Goal: Task Accomplishment & Management: Use online tool/utility

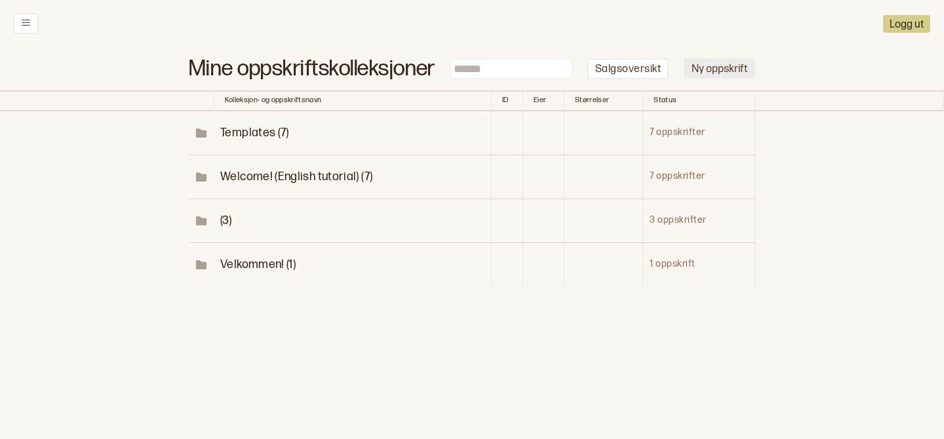
click at [718, 74] on button "Ny oppskrift" at bounding box center [719, 68] width 71 height 20
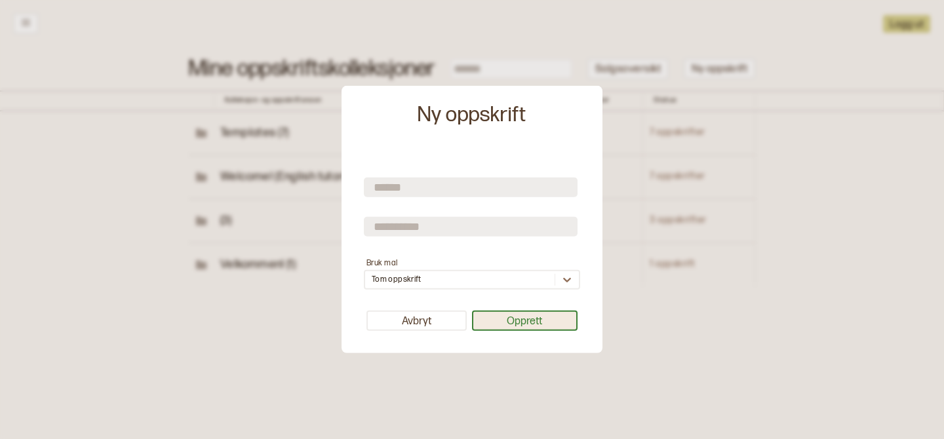
click at [508, 315] on button "Opprett" at bounding box center [525, 321] width 106 height 20
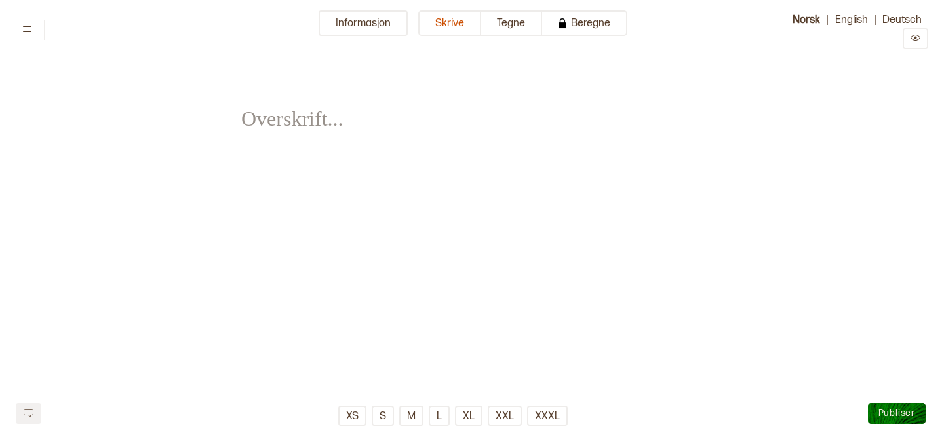
click at [344, 225] on div "﻿ ﻿" at bounding box center [472, 228] width 462 height 325
drag, startPoint x: 314, startPoint y: 187, endPoint x: 419, endPoint y: 259, distance: 127.9
click at [419, 259] on div "﻿ ﻿" at bounding box center [472, 228] width 462 height 325
click at [508, 27] on button "Tegne" at bounding box center [511, 23] width 61 height 26
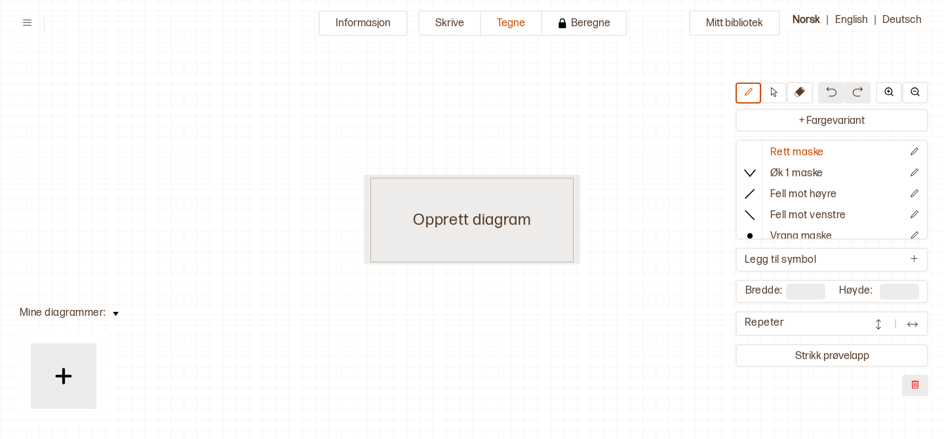
click at [413, 205] on div "Opprett diagram" at bounding box center [472, 220] width 203 height 85
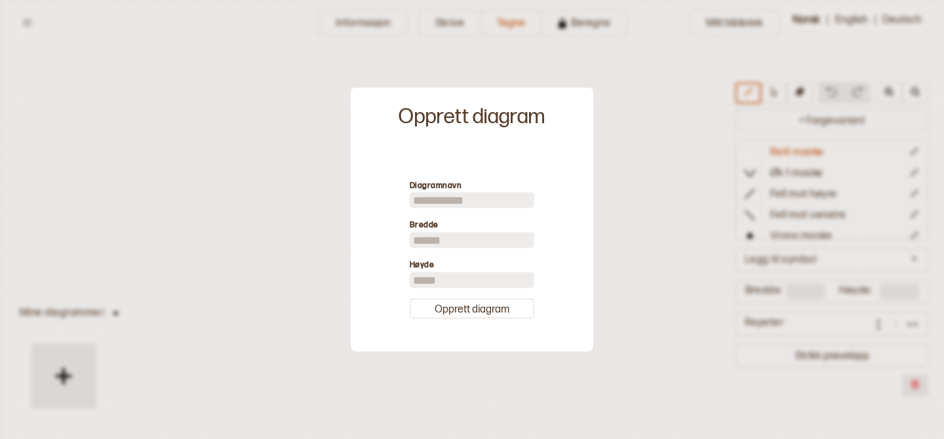
click at [442, 205] on input at bounding box center [472, 201] width 125 height 16
type input "****"
click at [474, 312] on button "Opprett diagram" at bounding box center [472, 308] width 125 height 20
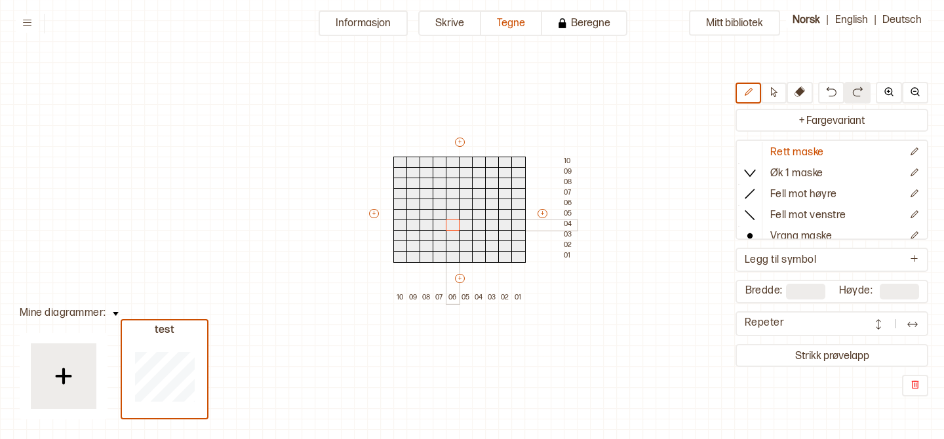
drag, startPoint x: 429, startPoint y: 195, endPoint x: 456, endPoint y: 222, distance: 38.0
click at [456, 222] on div "+ + + + 10 09 08 07 06 05 04 03 02 01 10 09 08 07 06 05 04 03 02 01" at bounding box center [472, 220] width 210 height 168
click at [456, 222] on div at bounding box center [453, 226] width 14 height 12
click at [824, 119] on button "+ Fargevariant" at bounding box center [833, 120] width 188 height 18
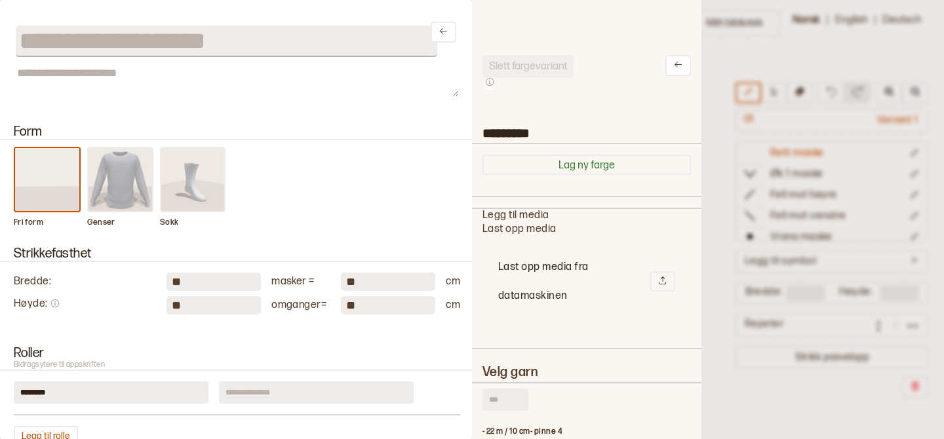
scroll to position [394, 230]
click at [719, 70] on div at bounding box center [472, 219] width 944 height 439
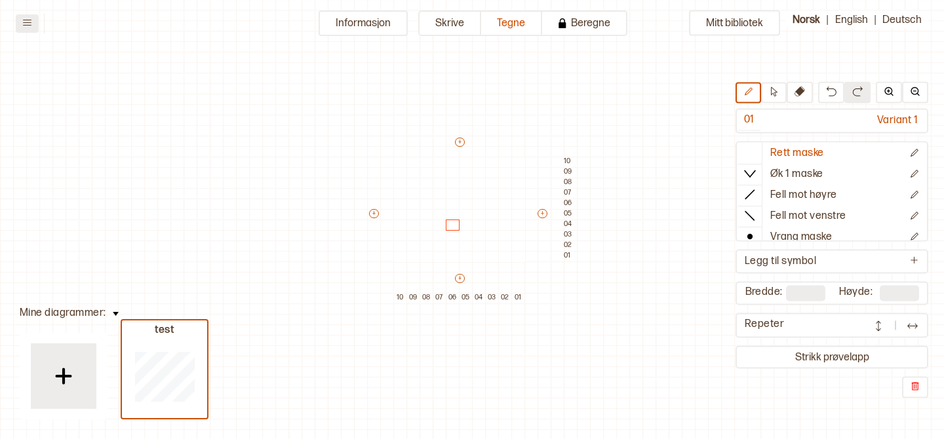
click at [28, 24] on icon at bounding box center [27, 23] width 10 height 10
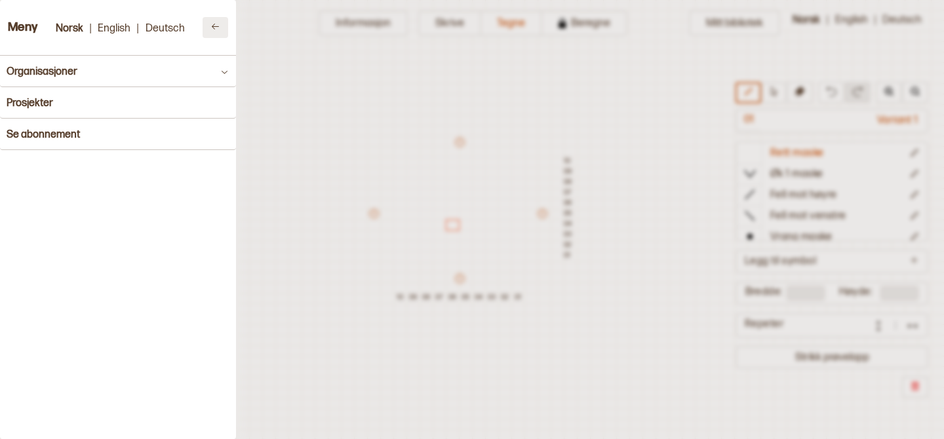
click at [216, 36] on button at bounding box center [216, 27] width 26 height 21
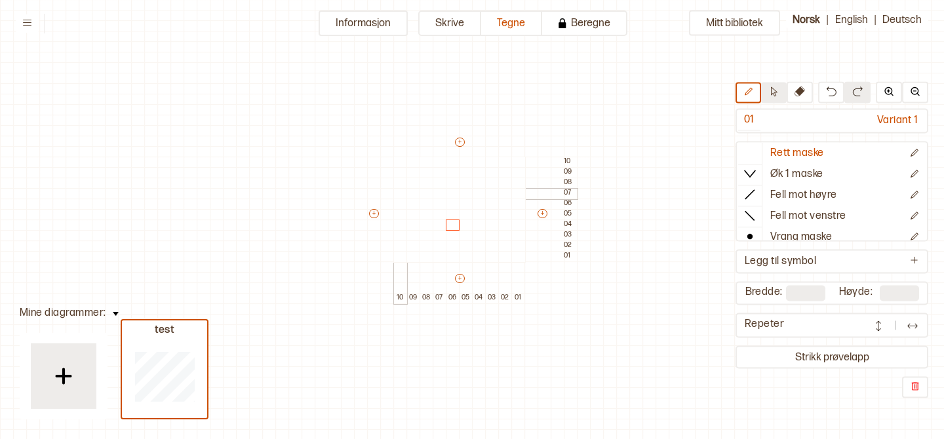
scroll to position [33, 0]
click at [373, 24] on button "Informasjon" at bounding box center [363, 23] width 89 height 26
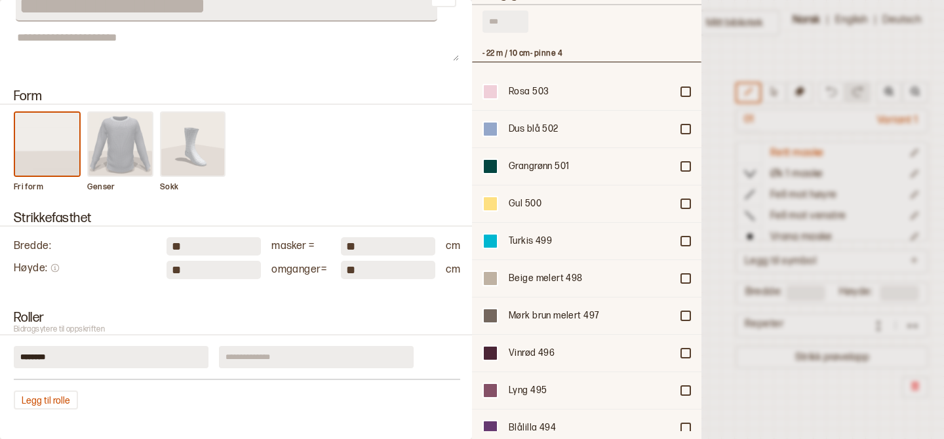
scroll to position [0, 0]
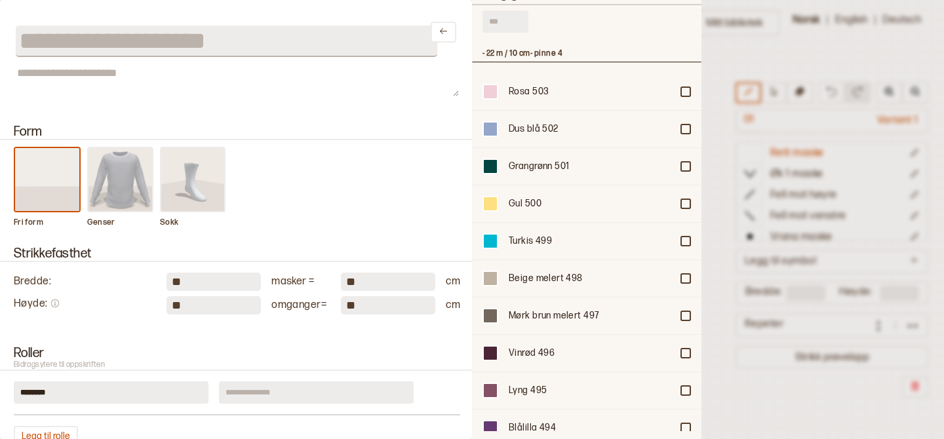
click at [727, 108] on div at bounding box center [472, 219] width 944 height 439
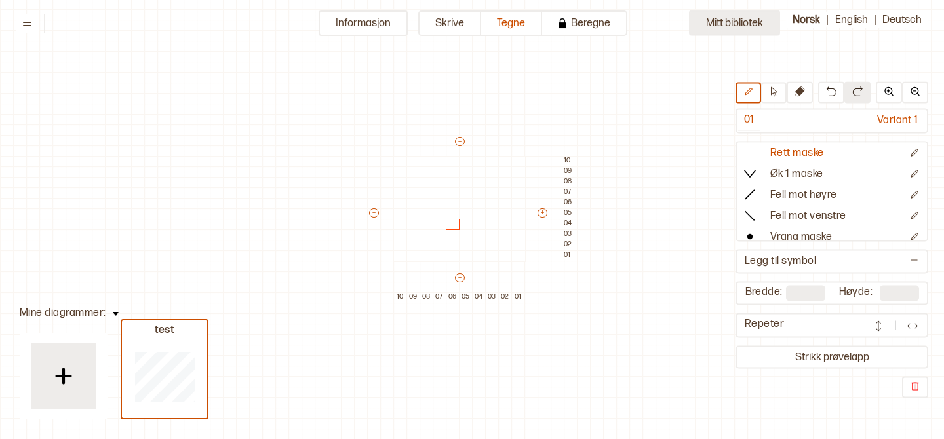
click at [727, 23] on button "Mitt bibliotek" at bounding box center [734, 23] width 91 height 26
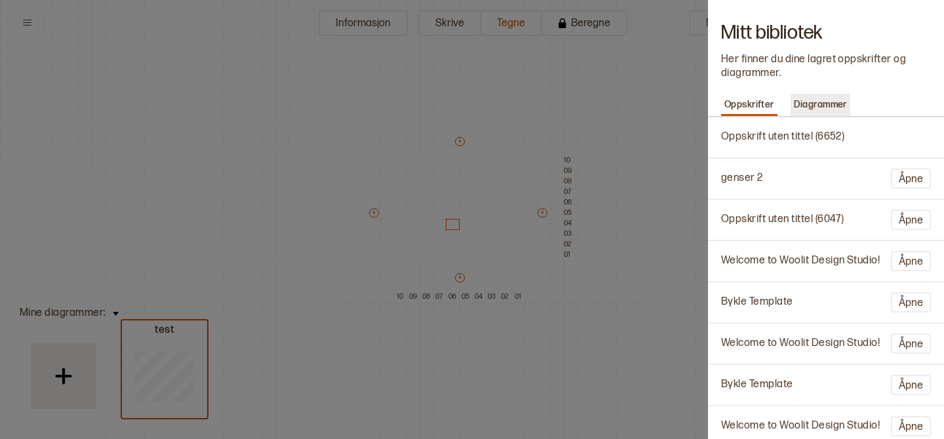
click at [832, 106] on p "Diagrammer" at bounding box center [821, 105] width 60 height 18
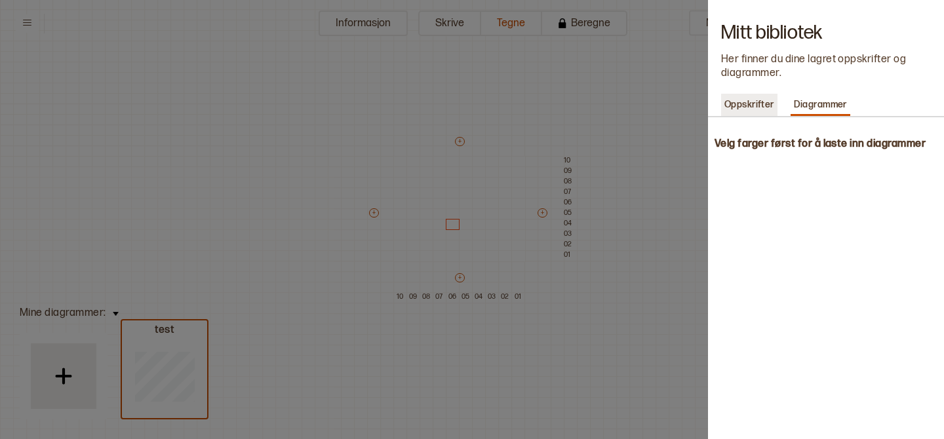
click at [765, 100] on p "Oppskrifter" at bounding box center [749, 105] width 56 height 18
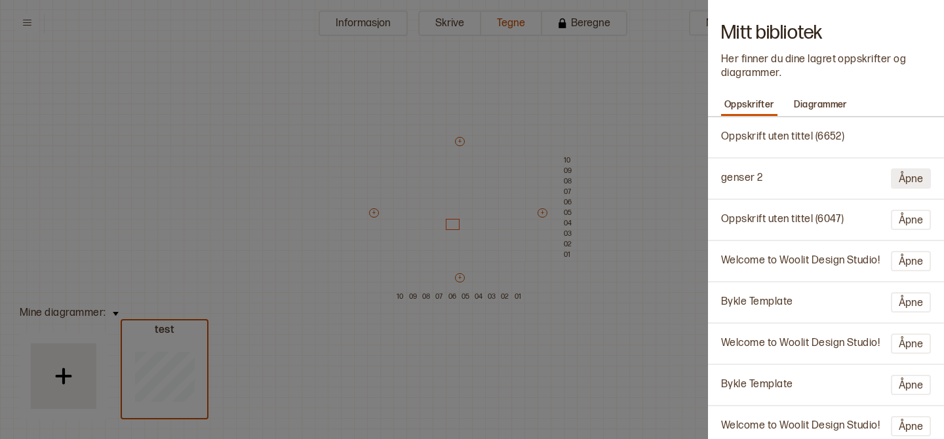
click at [906, 180] on button "Åpne" at bounding box center [911, 179] width 40 height 20
type input "********"
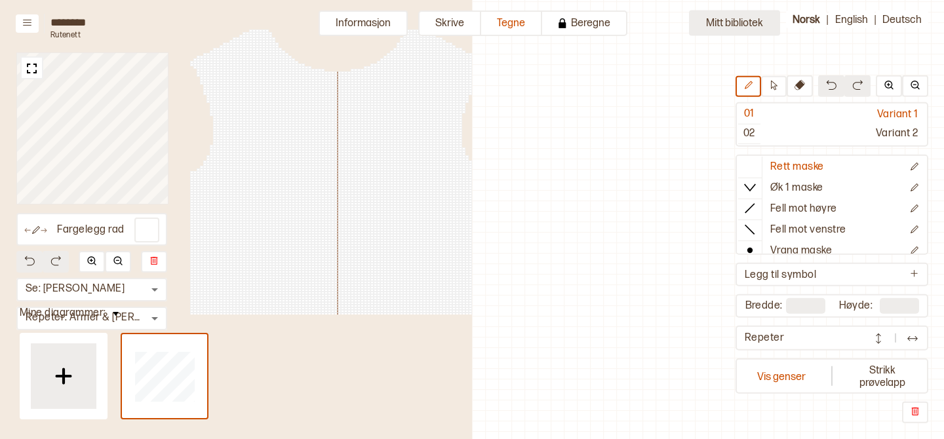
scroll to position [0, 341]
click at [743, 20] on button "Mitt bibliotek" at bounding box center [734, 23] width 91 height 26
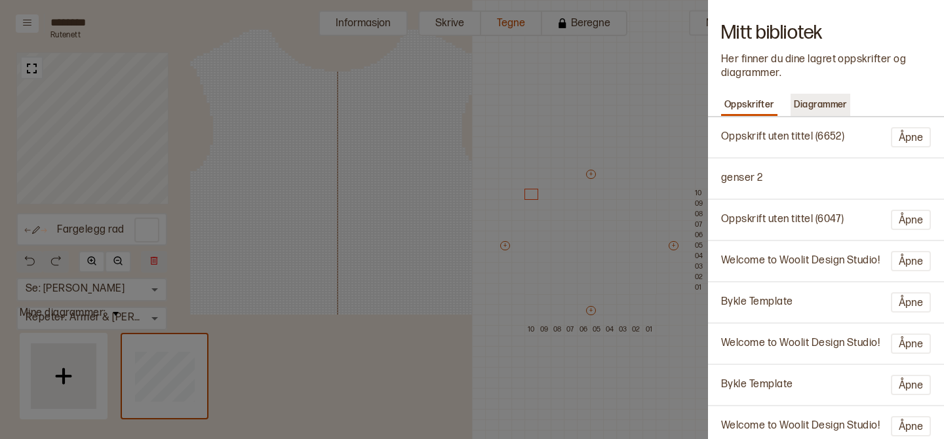
click at [828, 103] on p "Diagrammer" at bounding box center [821, 105] width 60 height 18
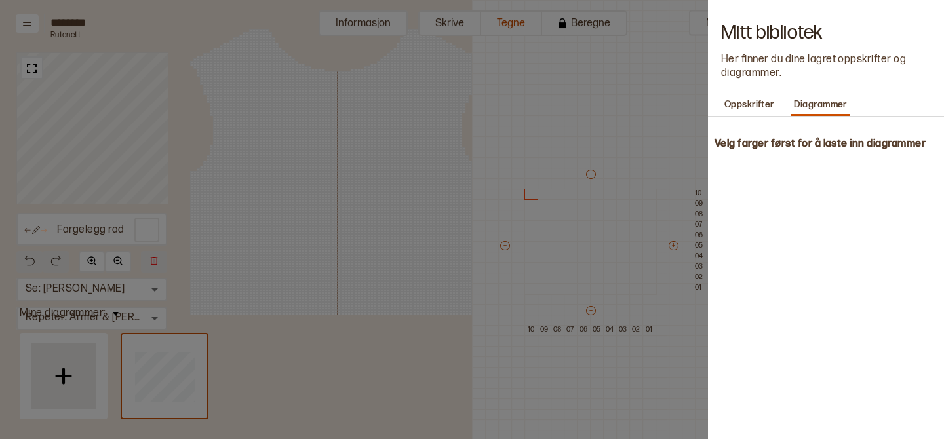
click at [803, 142] on h4 "Velg farger først for å laste inn diagrammer" at bounding box center [826, 144] width 236 height 27
click at [643, 68] on div at bounding box center [472, 219] width 944 height 439
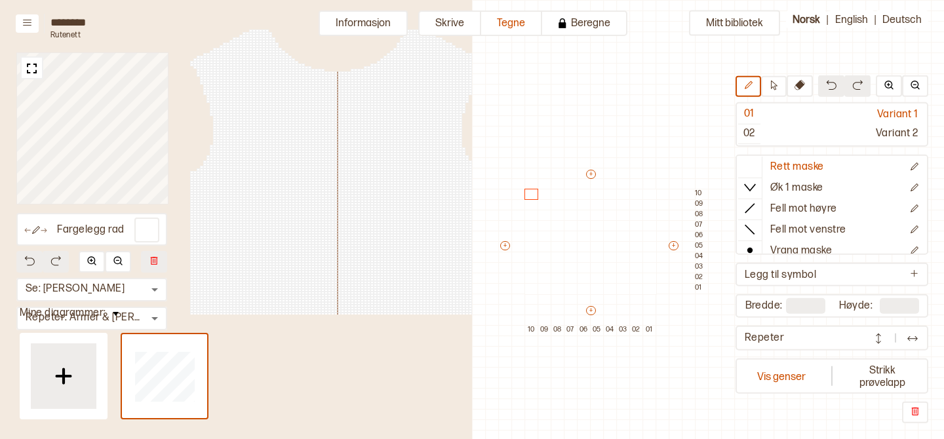
click at [403, 7] on div "Fargelegg rad Se: Fremre Torso * ​ Repeter: Armer & Torso * ​" at bounding box center [236, 167] width 472 height 334
click at [373, 25] on button "Informasjon" at bounding box center [363, 23] width 89 height 26
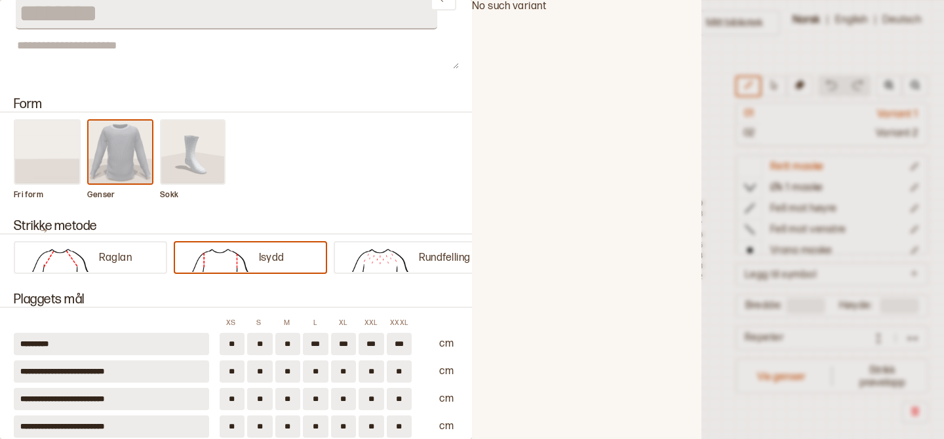
scroll to position [0, 0]
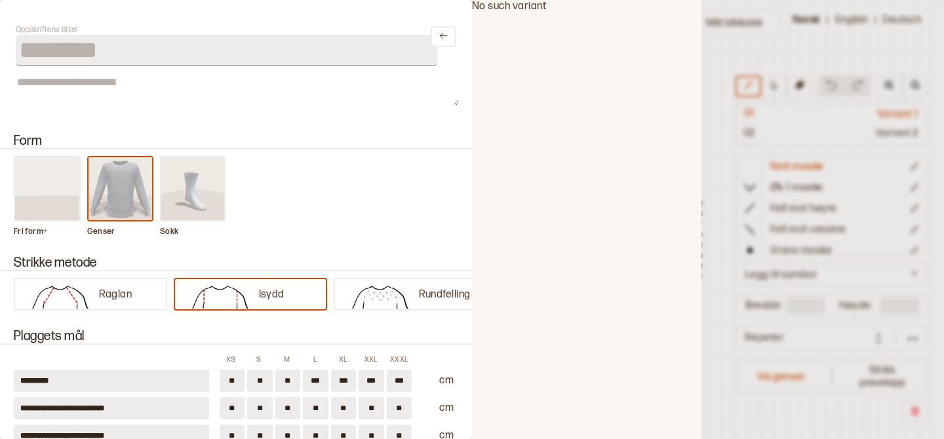
click at [567, 118] on div "No such variant" at bounding box center [587, 219] width 230 height 439
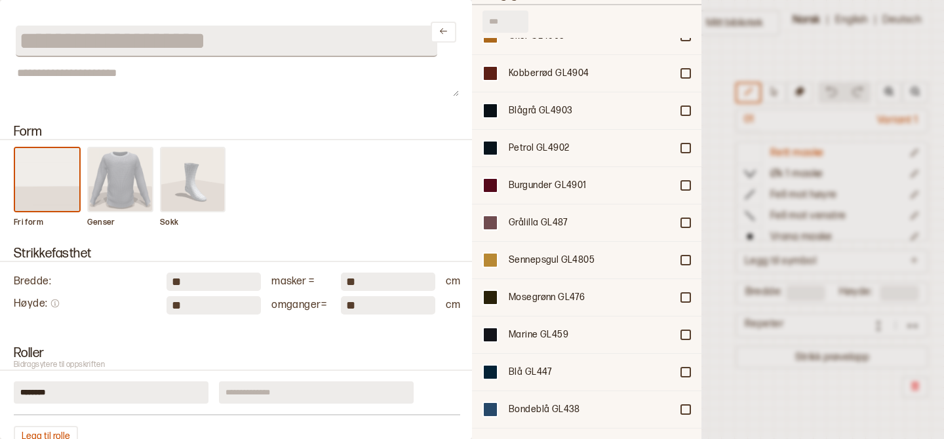
click at [750, 100] on div at bounding box center [472, 219] width 944 height 439
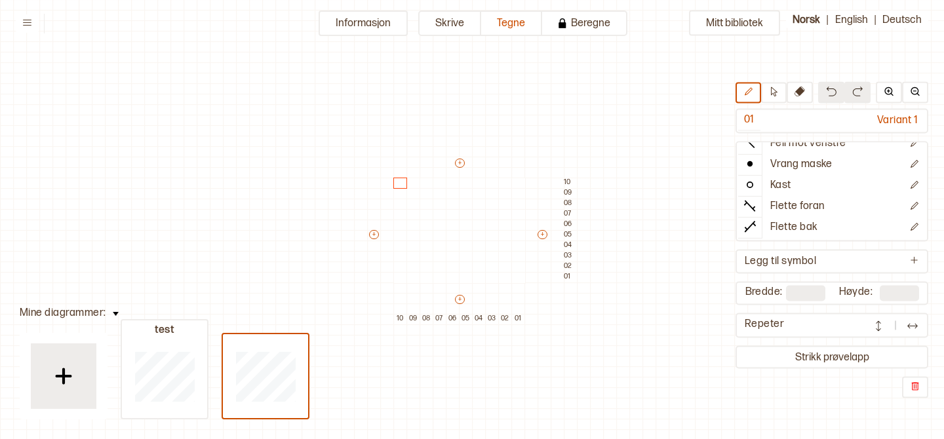
scroll to position [439, 0]
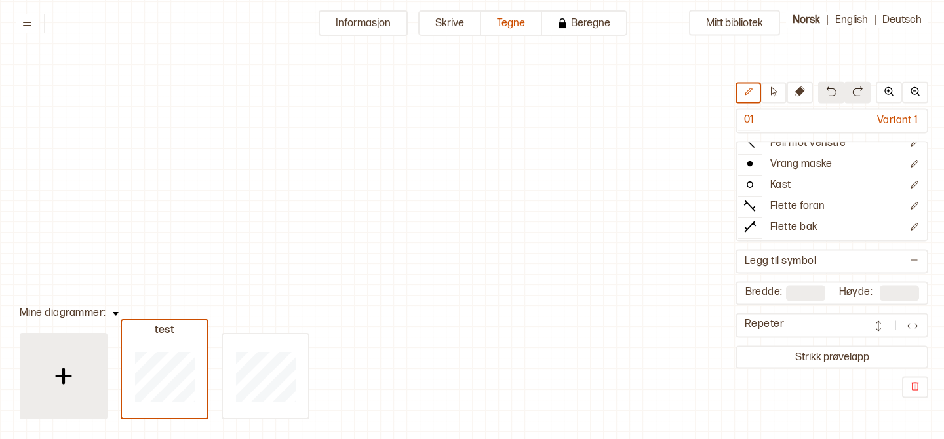
click at [25, 376] on button at bounding box center [64, 376] width 88 height 87
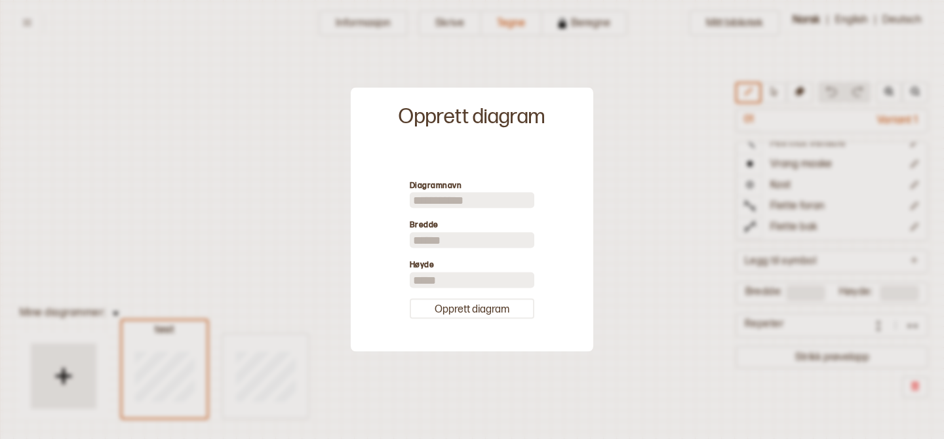
click at [668, 184] on div at bounding box center [472, 219] width 944 height 439
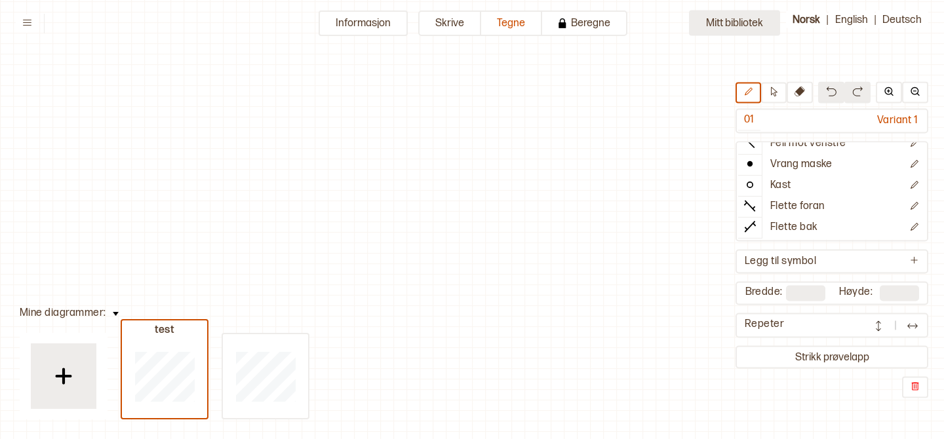
click at [732, 21] on button "Mitt bibliotek" at bounding box center [734, 23] width 91 height 26
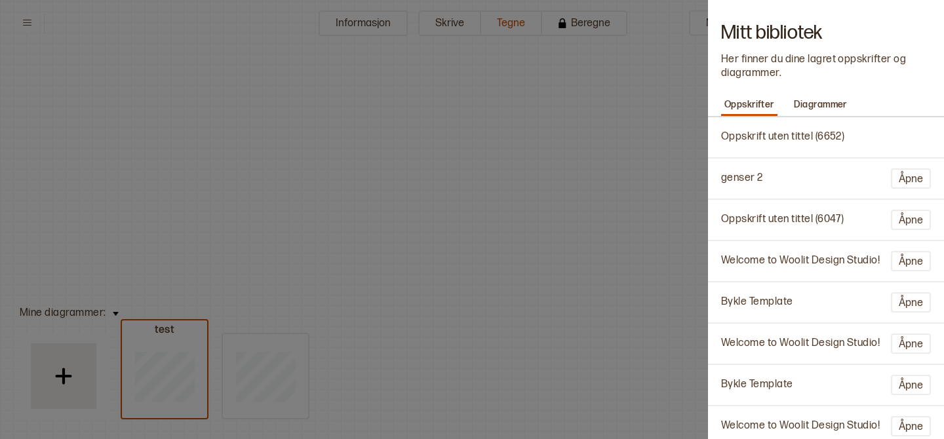
click at [665, 100] on div at bounding box center [472, 219] width 944 height 439
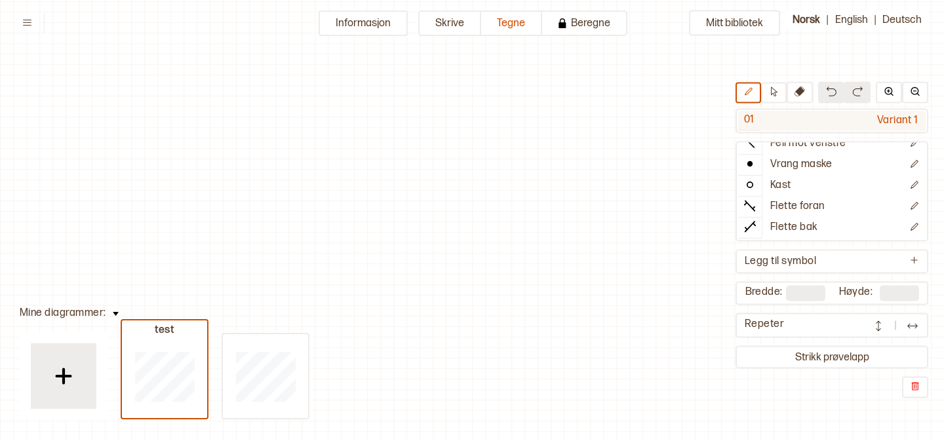
click at [890, 118] on div "Variant 1" at bounding box center [843, 121] width 165 height 20
click at [782, 99] on button at bounding box center [774, 93] width 26 height 21
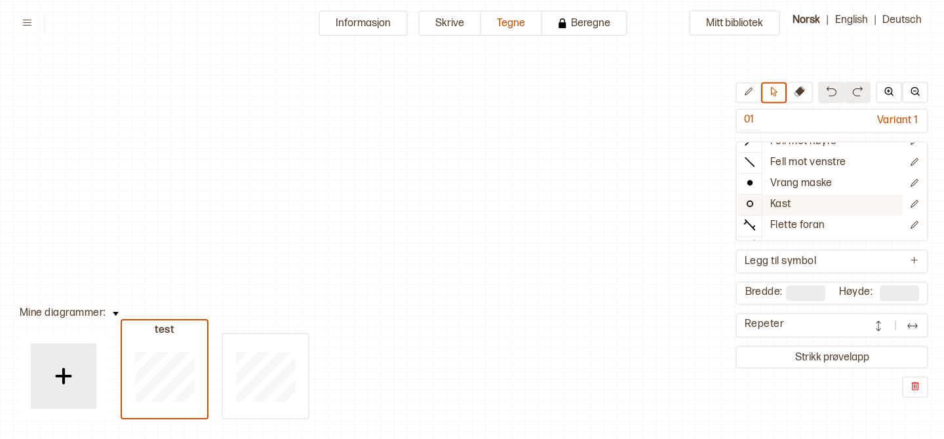
scroll to position [73, 0]
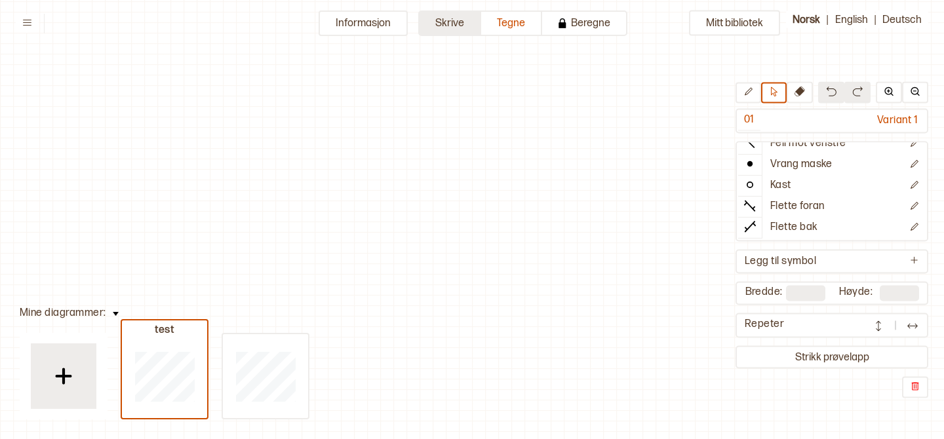
click at [460, 33] on button "Skrive" at bounding box center [449, 23] width 63 height 26
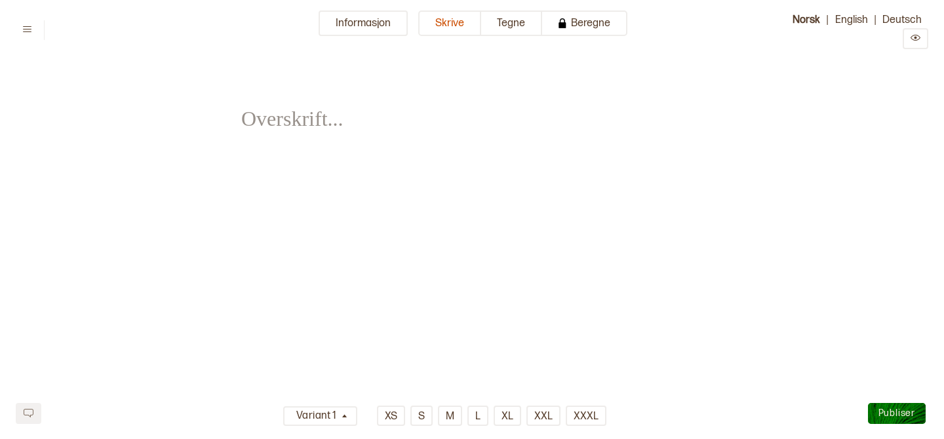
click at [371, 4] on html "**********" at bounding box center [472, 195] width 944 height 390
click at [367, 16] on button "Informasjon" at bounding box center [363, 23] width 89 height 26
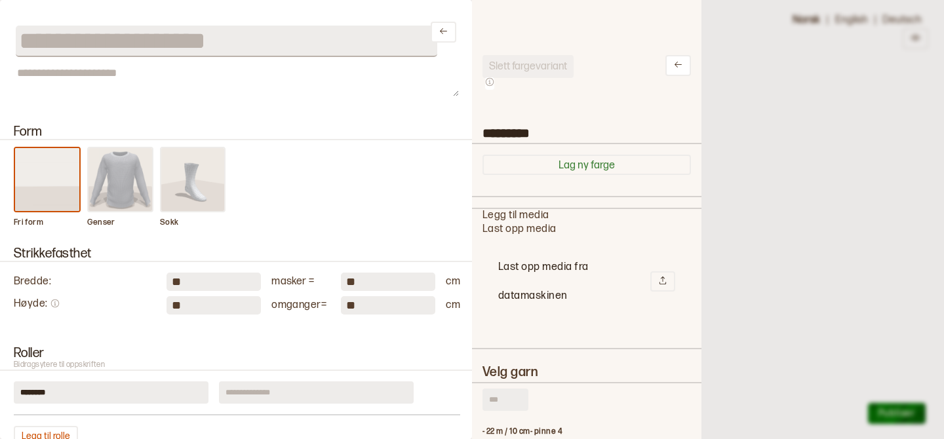
scroll to position [1, 1]
click at [437, 30] on button at bounding box center [444, 32] width 26 height 21
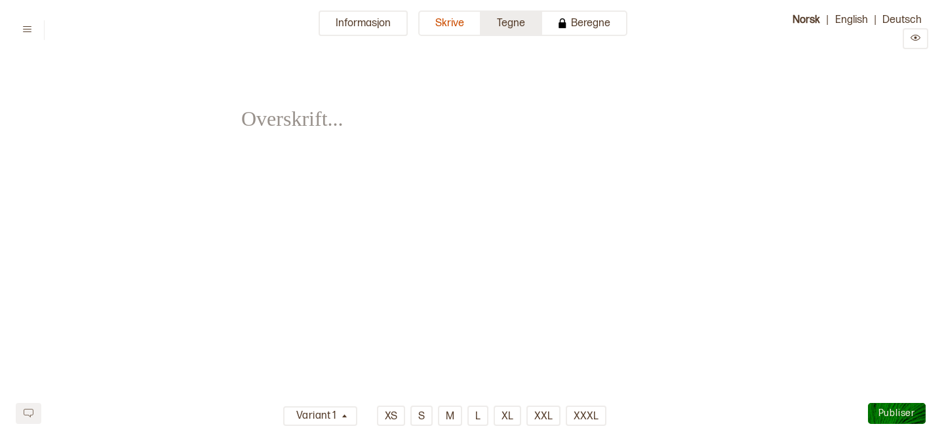
click at [518, 27] on button "Tegne" at bounding box center [511, 23] width 61 height 26
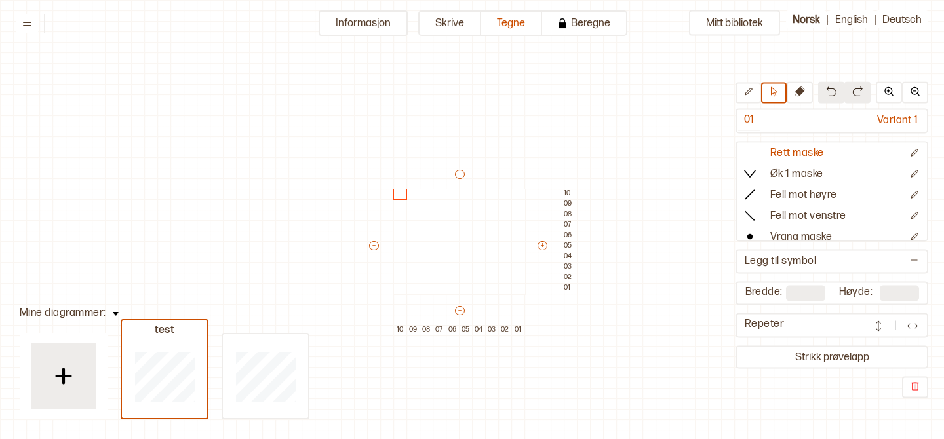
scroll to position [32, 0]
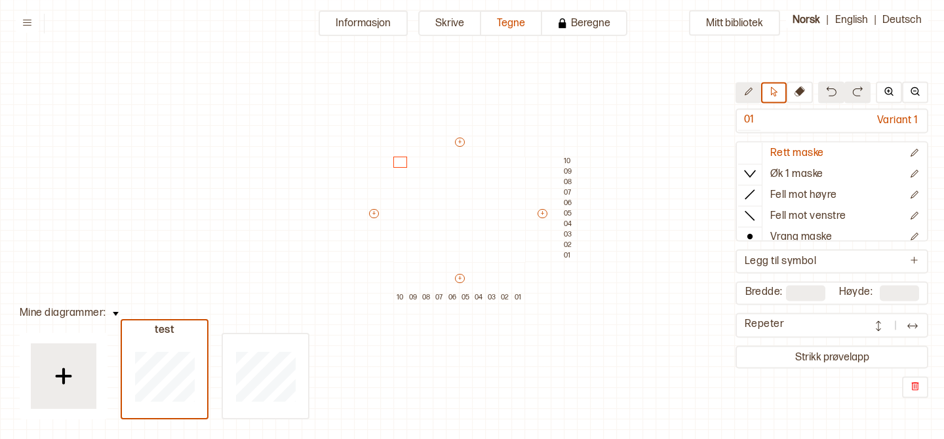
click at [750, 93] on icon at bounding box center [749, 92] width 10 height 10
drag, startPoint x: 484, startPoint y: 205, endPoint x: 500, endPoint y: 235, distance: 34.3
click at [500, 235] on div "+ + + + 10 09 08 07 06 05 04 03 02 01 10 09 08 07 06 05 04 03 02 01" at bounding box center [472, 220] width 210 height 168
click at [476, 220] on div at bounding box center [479, 226] width 14 height 12
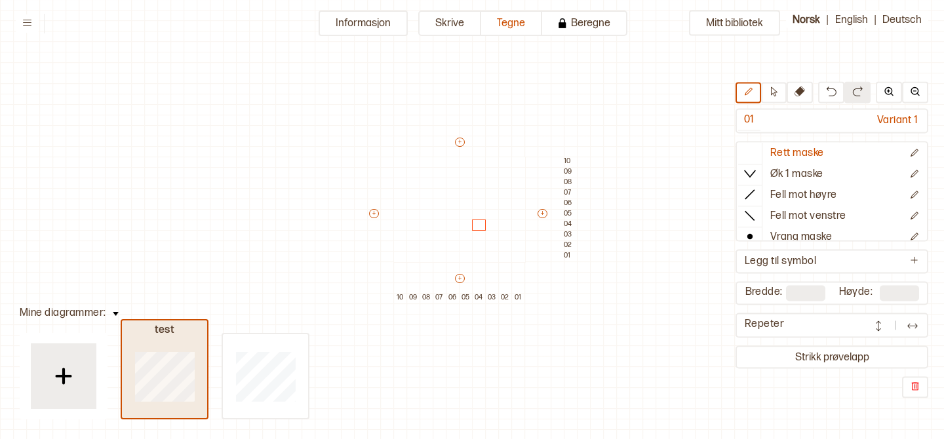
click at [197, 380] on div at bounding box center [164, 376] width 85 height 84
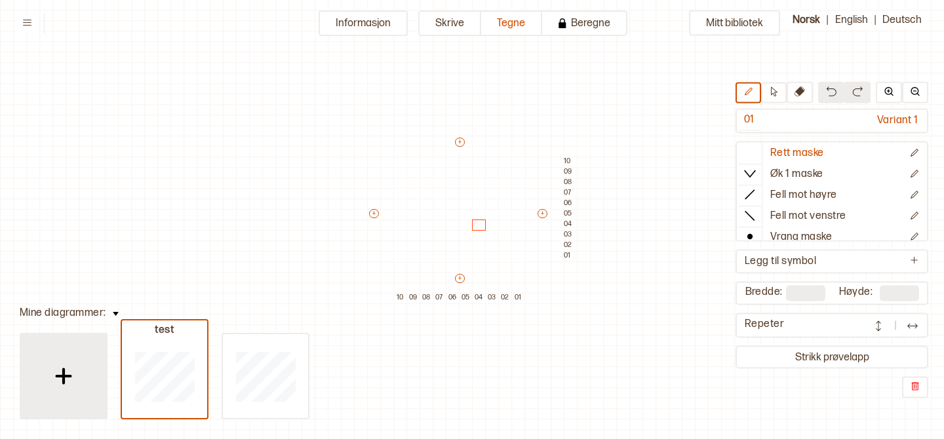
click at [56, 374] on img at bounding box center [63, 376] width 33 height 33
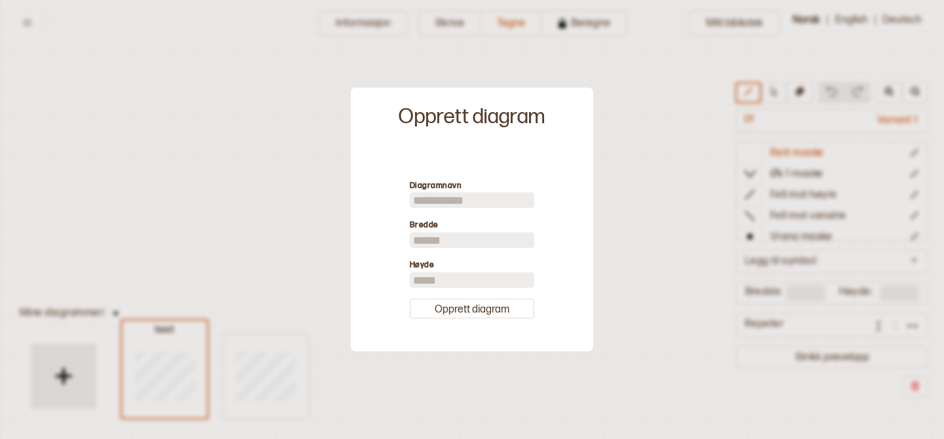
click at [127, 378] on div at bounding box center [472, 219] width 944 height 439
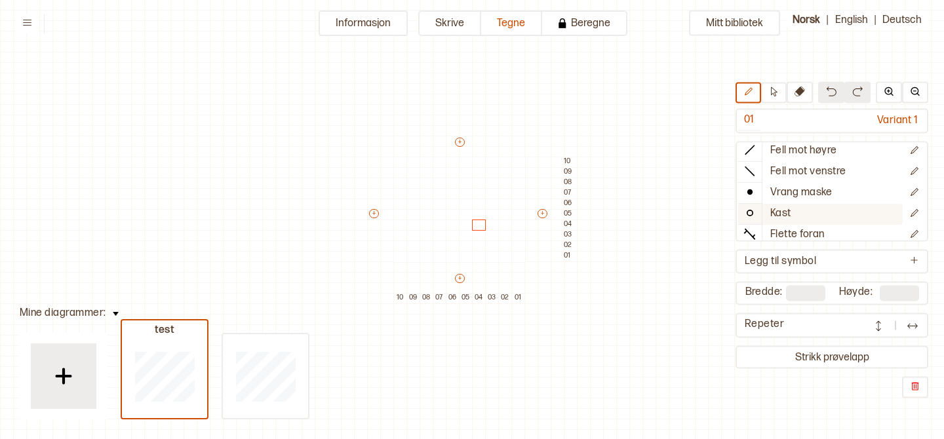
scroll to position [73, 0]
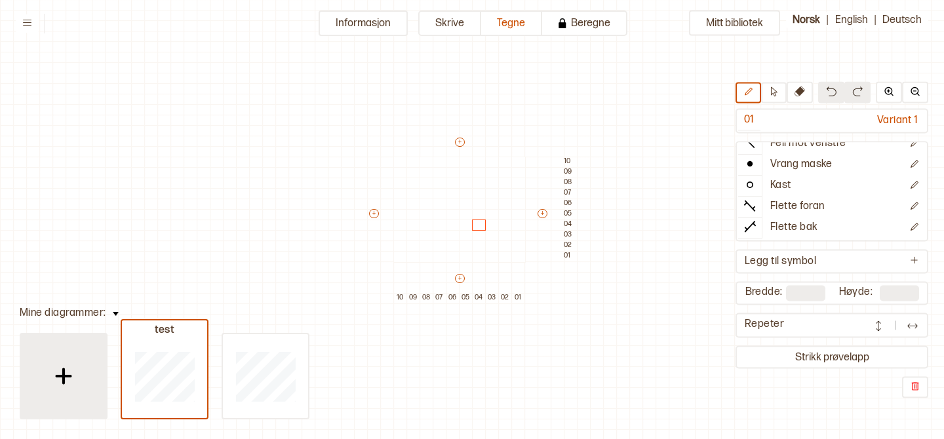
click at [51, 354] on div at bounding box center [64, 377] width 66 height 66
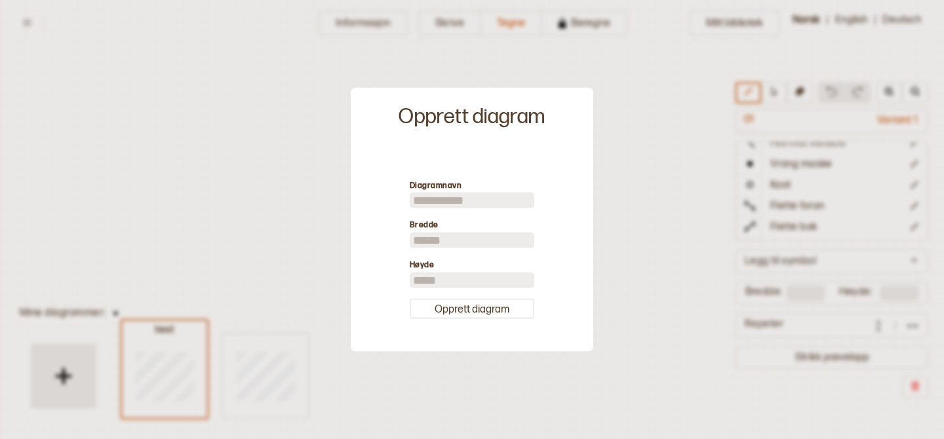
click at [270, 325] on div at bounding box center [472, 219] width 944 height 439
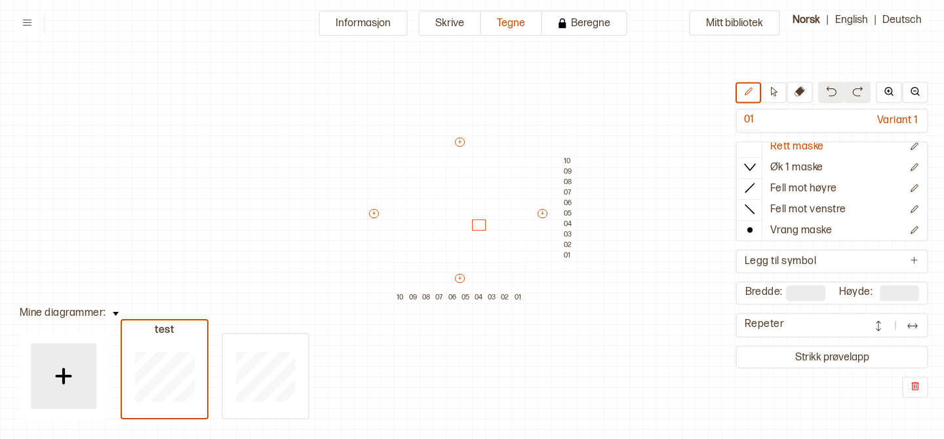
scroll to position [0, 0]
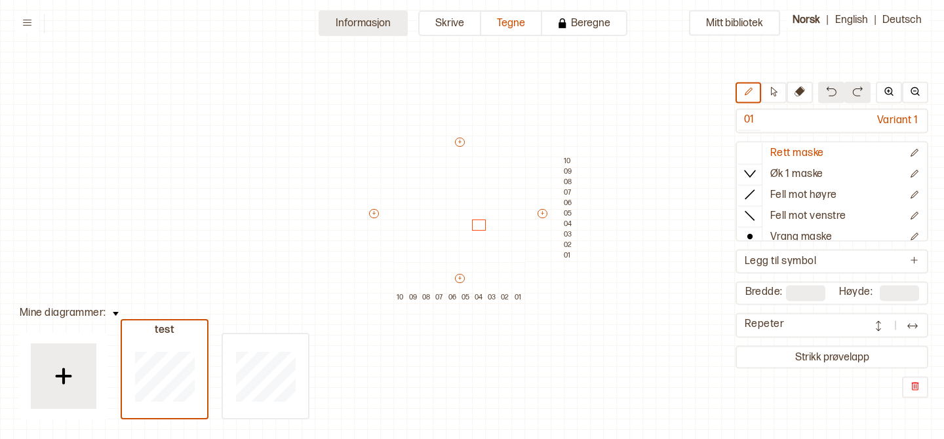
click at [344, 16] on button "Informasjon" at bounding box center [363, 23] width 89 height 26
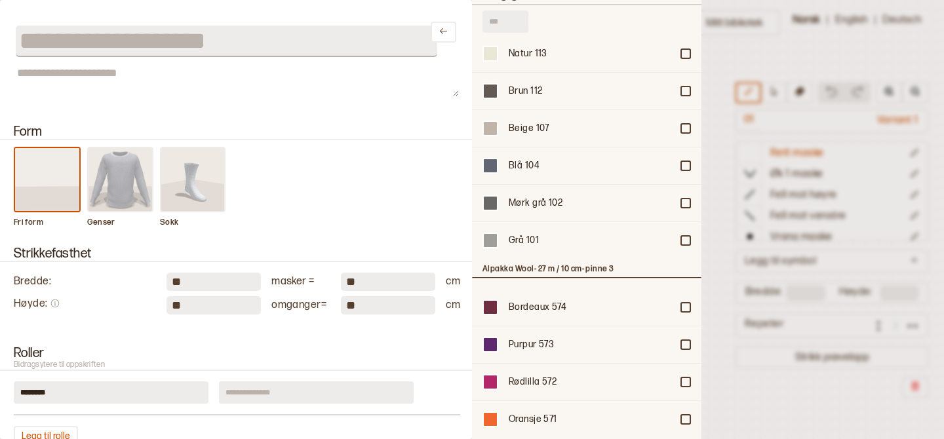
click at [814, 64] on div at bounding box center [472, 219] width 944 height 439
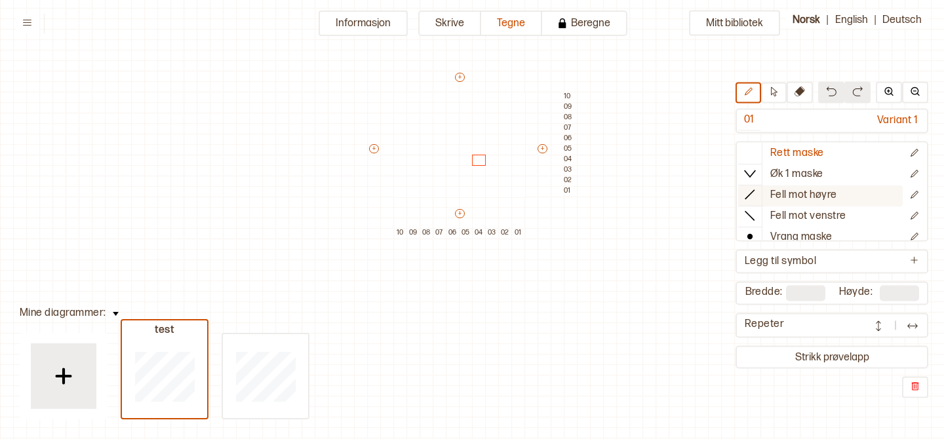
scroll to position [73, 0]
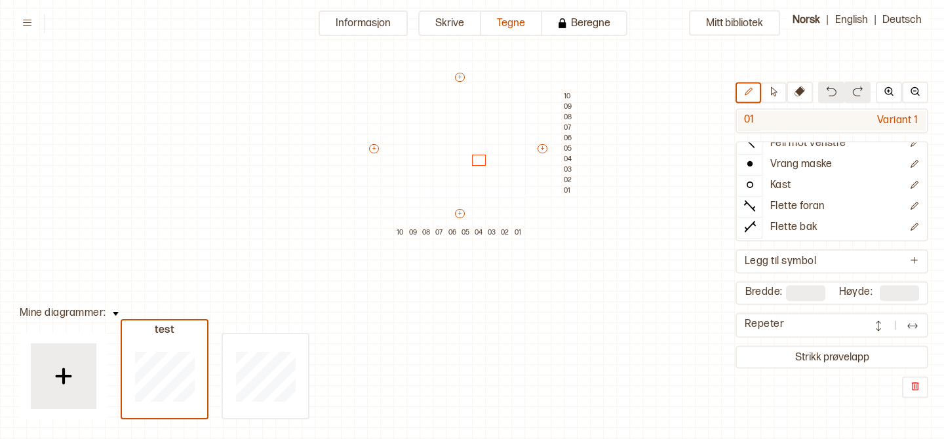
click at [893, 126] on div "Variant 1" at bounding box center [843, 121] width 165 height 20
click at [446, 165] on div at bounding box center [453, 171] width 14 height 12
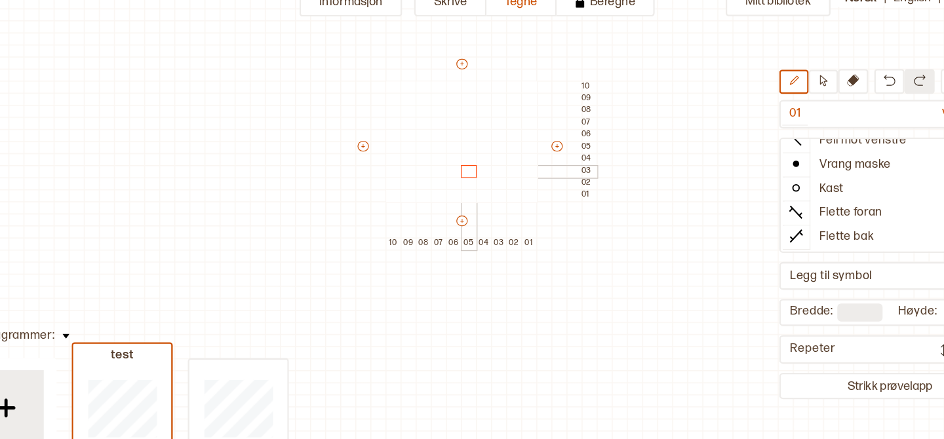
drag, startPoint x: 405, startPoint y: 112, endPoint x: 468, endPoint y: 174, distance: 88.6
click at [468, 174] on div "+ + + + 10 09 08 07 06 05 04 03 02 01 10 09 08 07 06 05 04 03 02 01" at bounding box center [472, 155] width 210 height 168
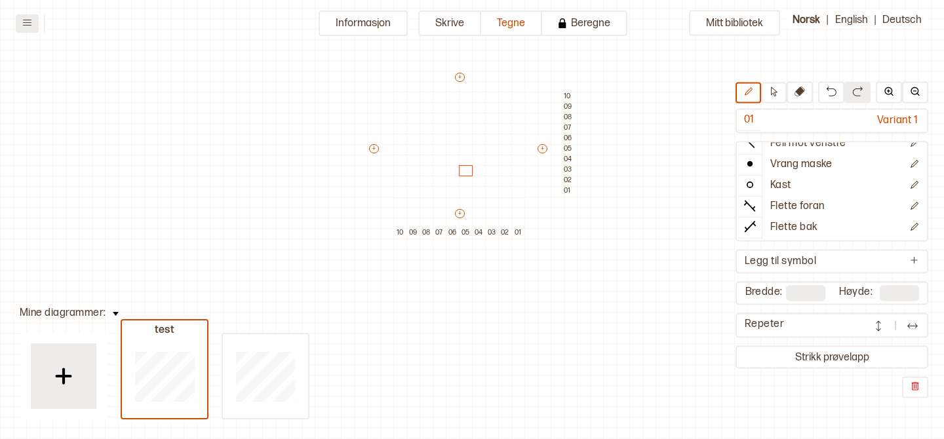
click at [25, 20] on icon at bounding box center [27, 23] width 10 height 10
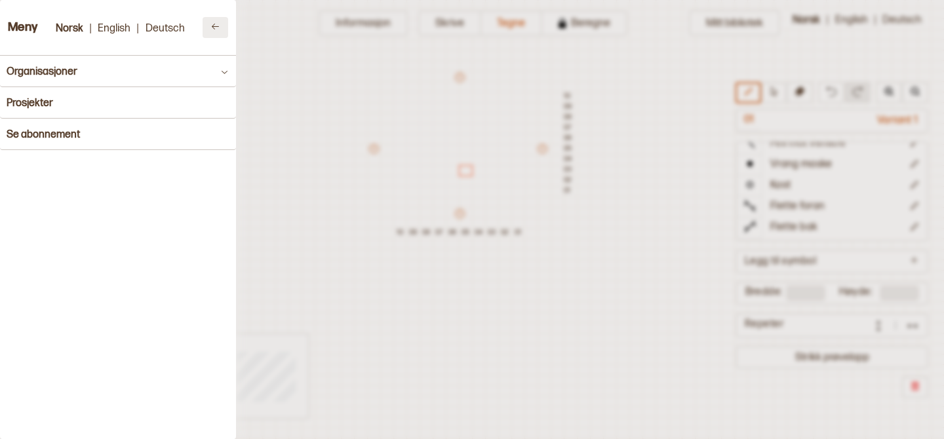
click at [210, 28] on button at bounding box center [216, 27] width 26 height 21
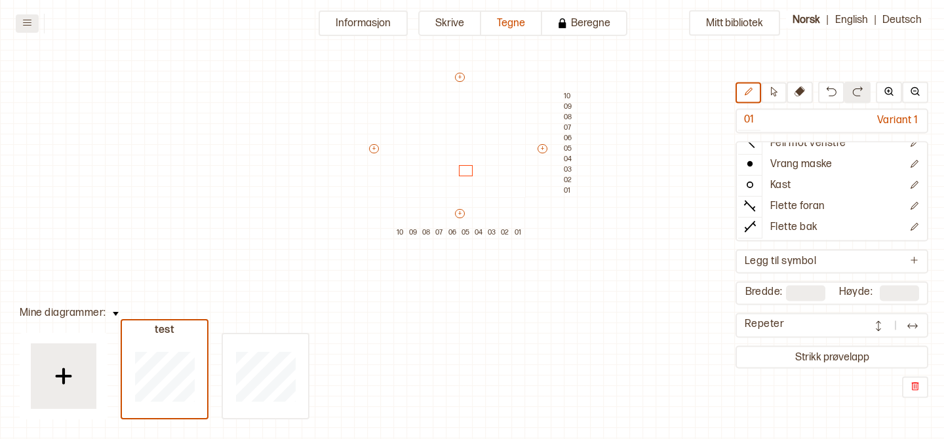
click at [22, 28] on button at bounding box center [27, 23] width 23 height 18
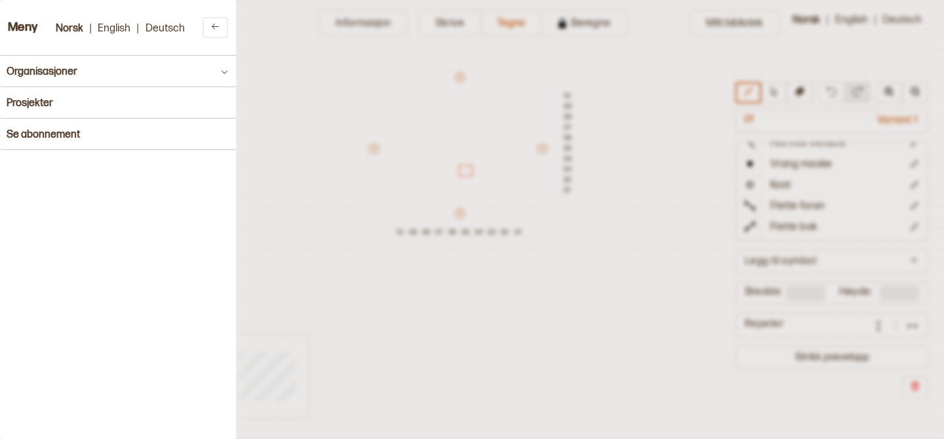
click at [33, 41] on div "Meny Norsk | English | Deutsch" at bounding box center [118, 28] width 236 height 56
click at [23, 30] on h3 "Meny" at bounding box center [23, 28] width 30 height 14
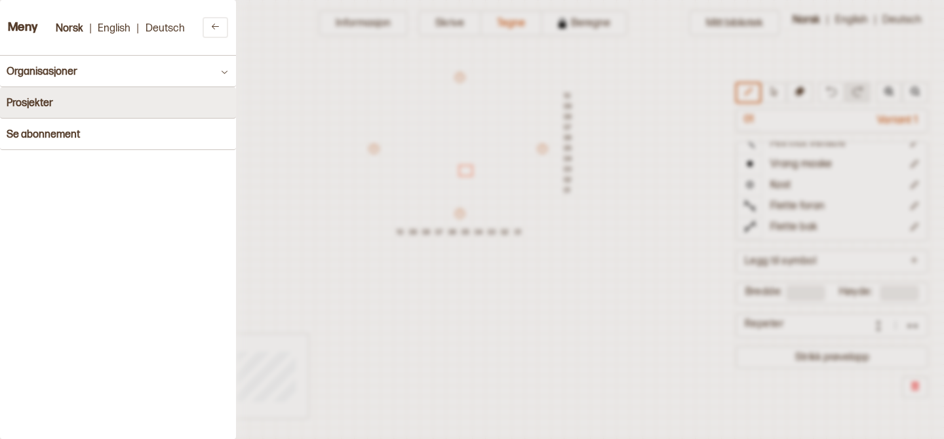
click at [38, 102] on h4 "Prosjekter" at bounding box center [30, 103] width 47 height 12
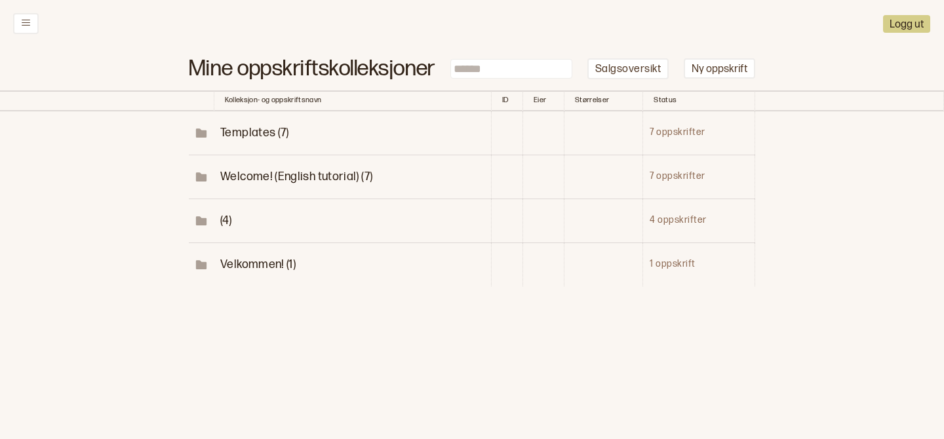
click at [250, 260] on span "Velkommen! (1)" at bounding box center [257, 265] width 75 height 14
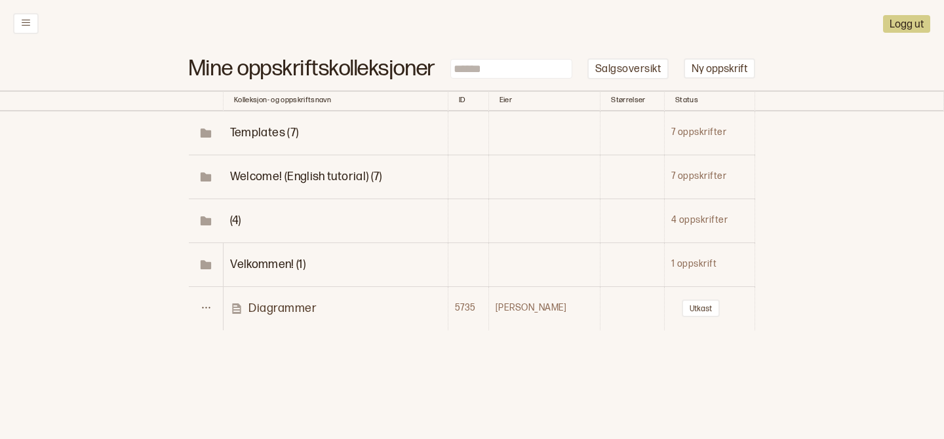
click at [282, 317] on td "Diagrammer" at bounding box center [336, 309] width 225 height 44
click at [269, 301] on p "Diagrammer" at bounding box center [283, 308] width 68 height 15
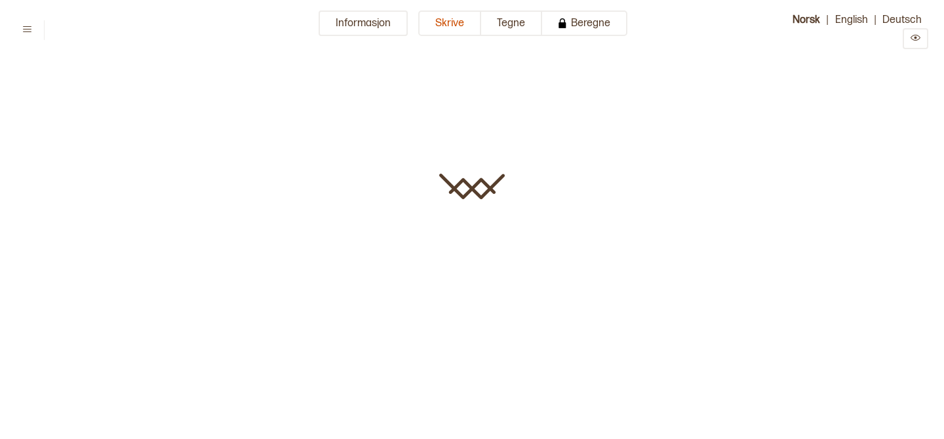
type input "**********"
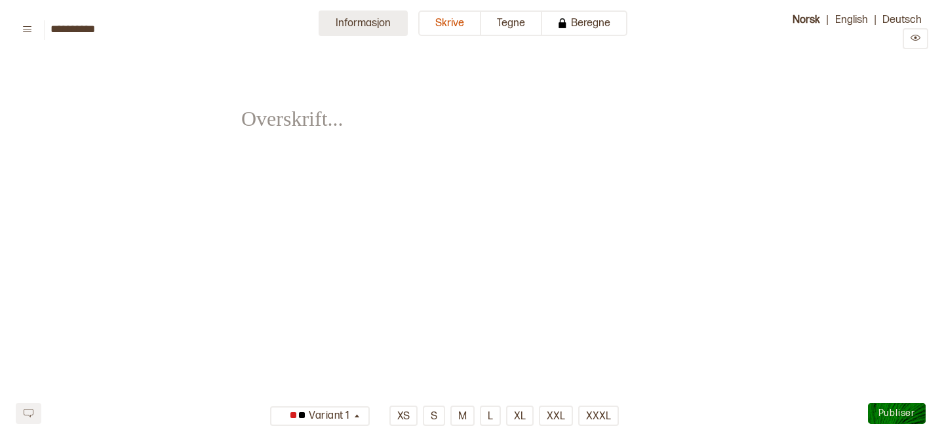
click at [392, 29] on button "Informasjon" at bounding box center [363, 23] width 89 height 26
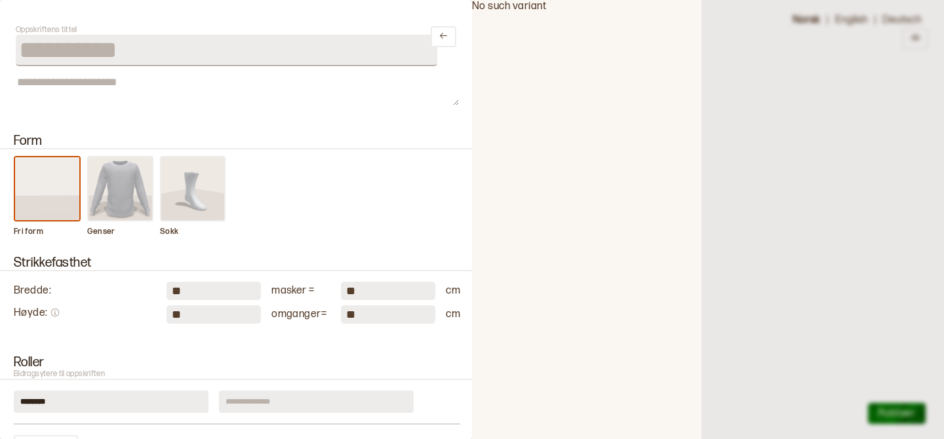
click at [919, 94] on div at bounding box center [472, 219] width 944 height 439
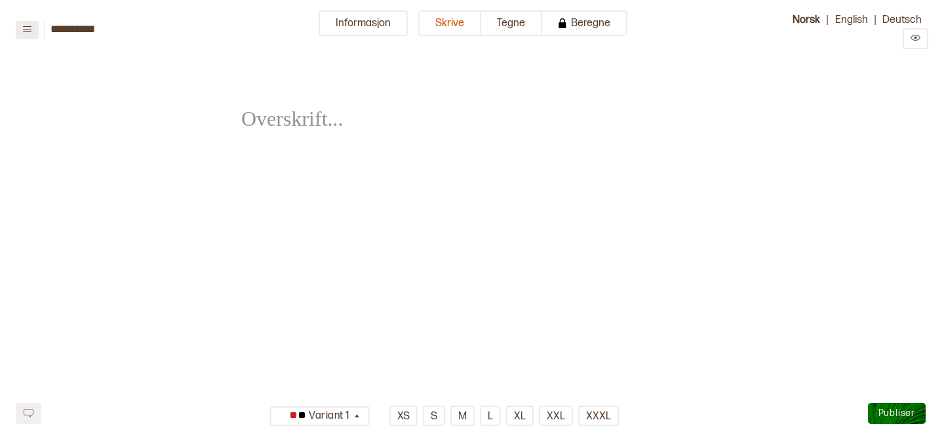
click at [17, 33] on button at bounding box center [27, 30] width 23 height 18
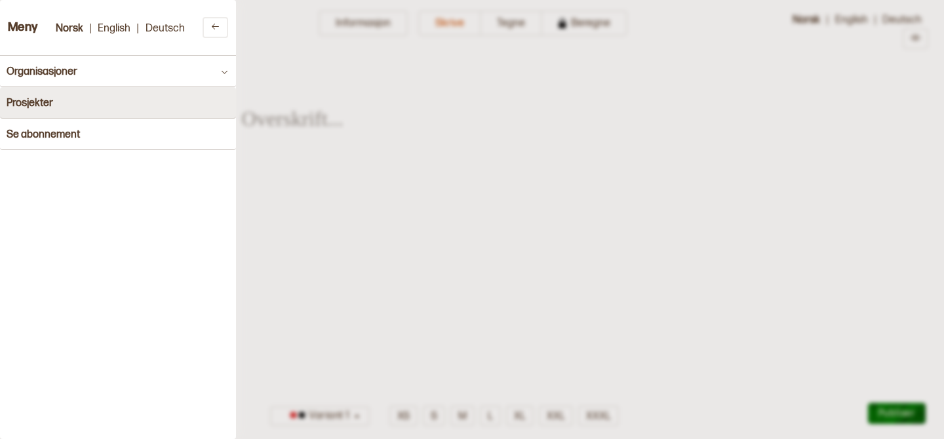
click at [27, 99] on h4 "Prosjekter" at bounding box center [30, 103] width 47 height 12
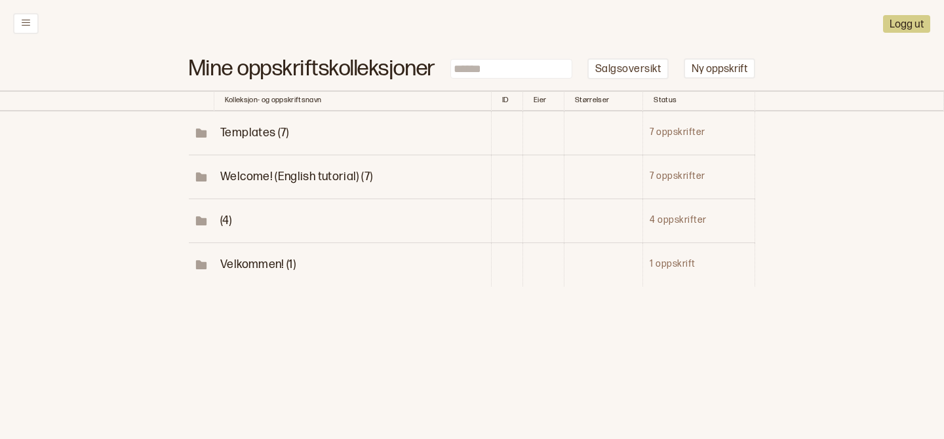
click at [250, 180] on span "Welcome! (English tutorial) (7)" at bounding box center [296, 177] width 152 height 14
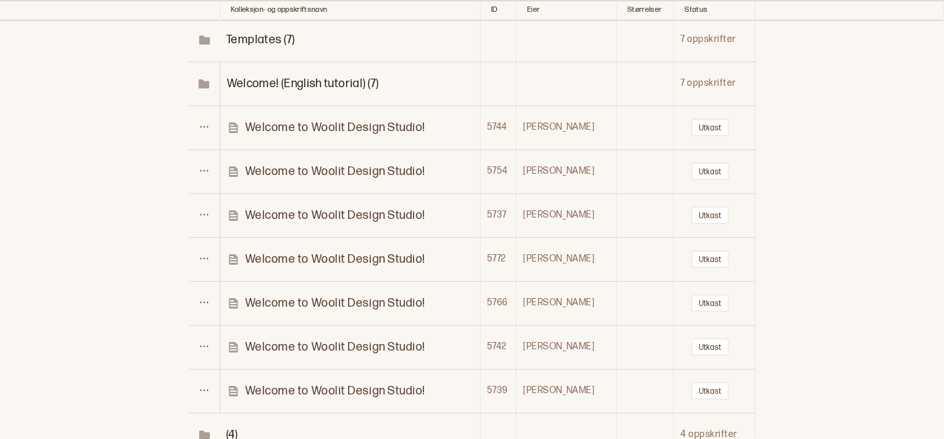
scroll to position [154, 0]
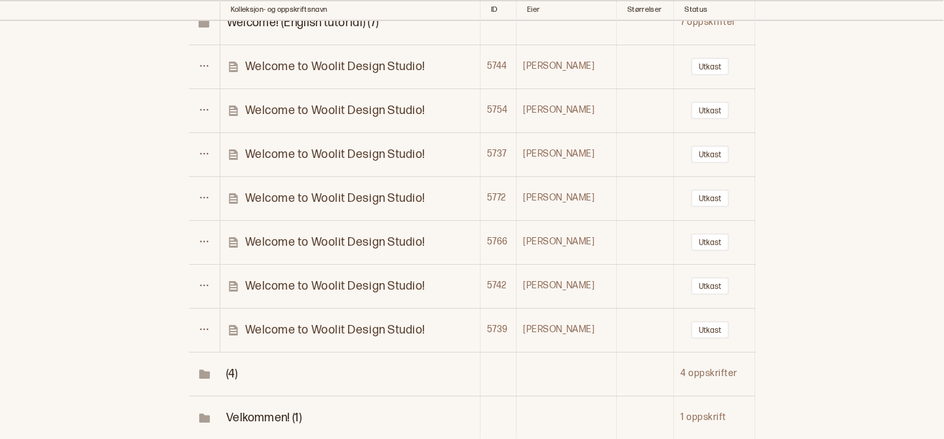
click at [304, 333] on p "Welcome to Woolit Design Studio!" at bounding box center [335, 330] width 180 height 15
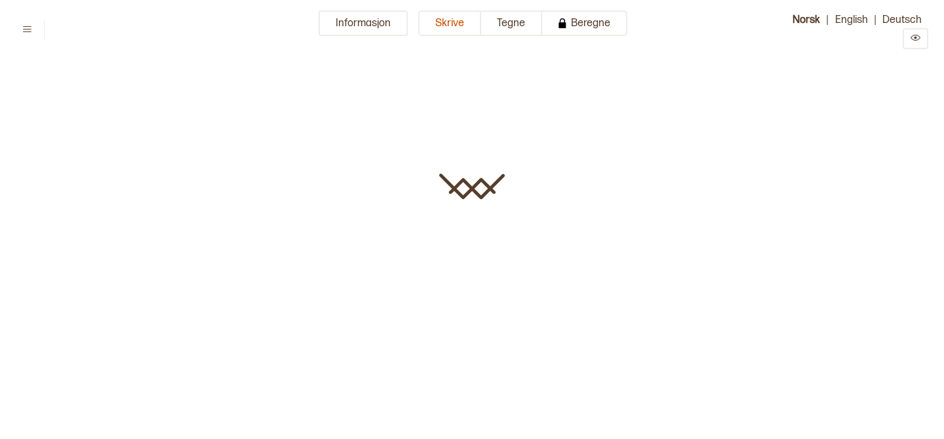
type input "**********"
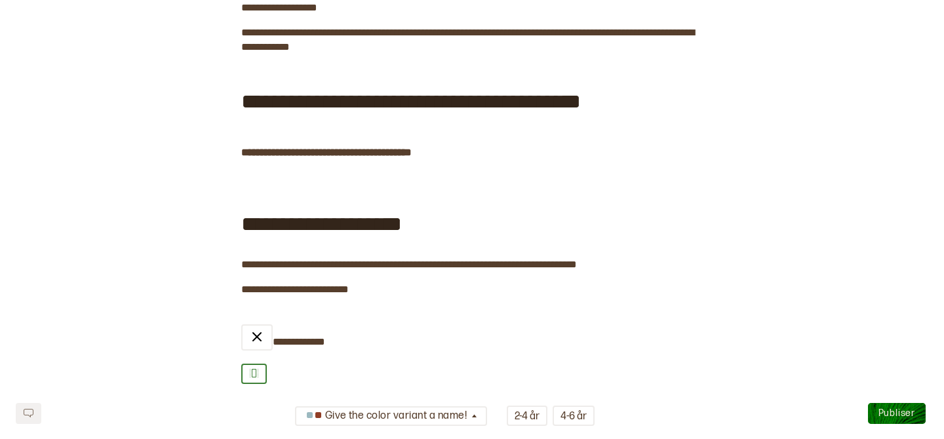
scroll to position [238, 0]
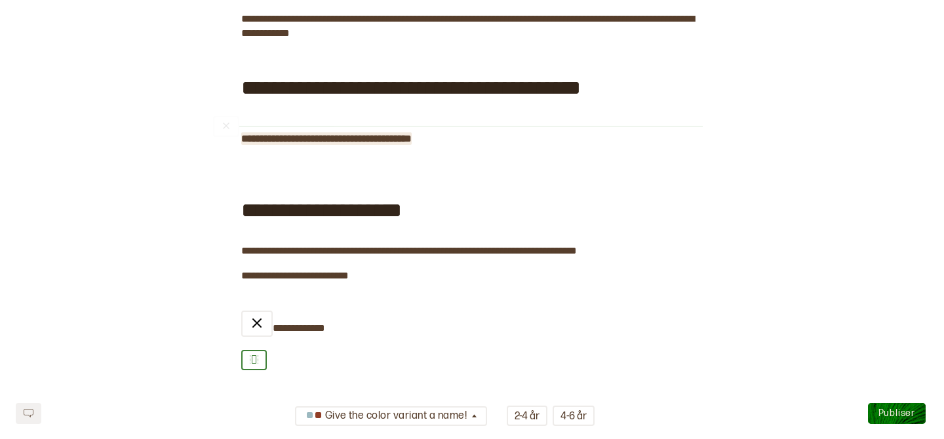
click at [316, 142] on span "**********" at bounding box center [326, 139] width 171 height 10
copy span "**********"
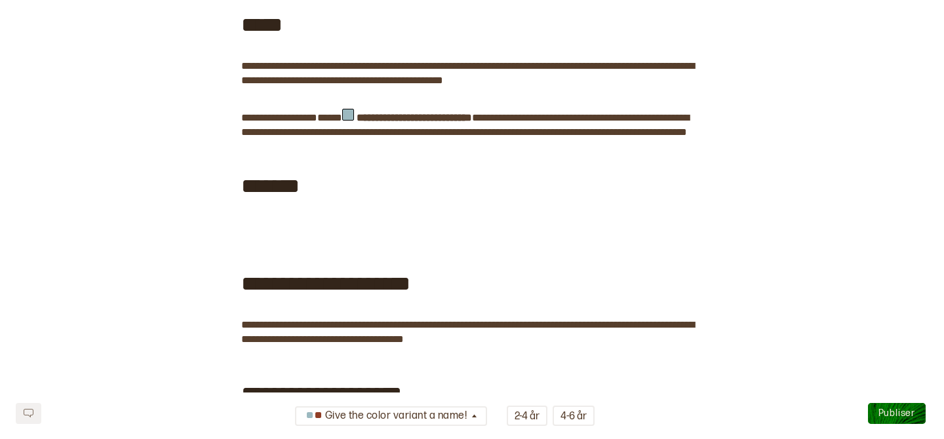
scroll to position [1888, 0]
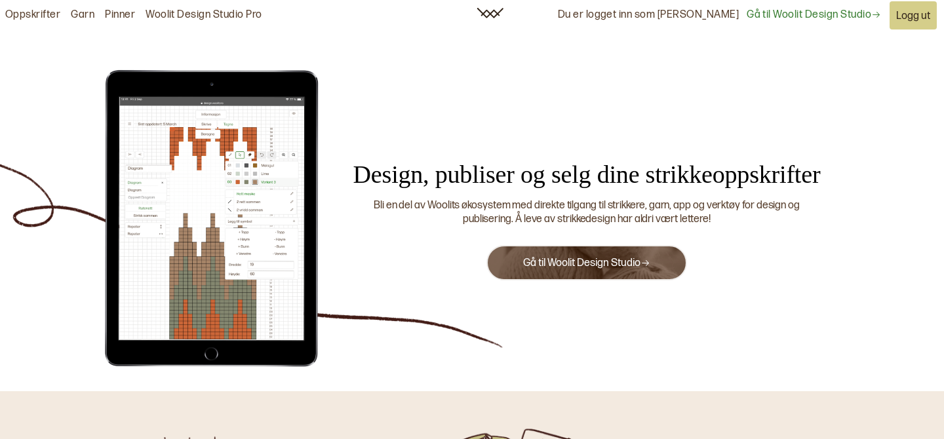
click at [620, 275] on button "Gå til Woolit Design Studio" at bounding box center [587, 262] width 201 height 35
click at [603, 262] on link "Gå til Woolit Design Studio" at bounding box center [586, 263] width 127 height 12
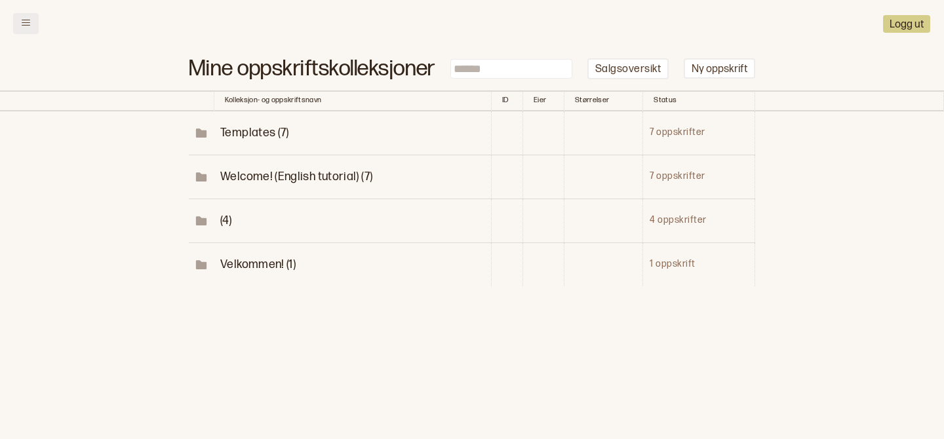
click at [31, 23] on button at bounding box center [26, 23] width 26 height 21
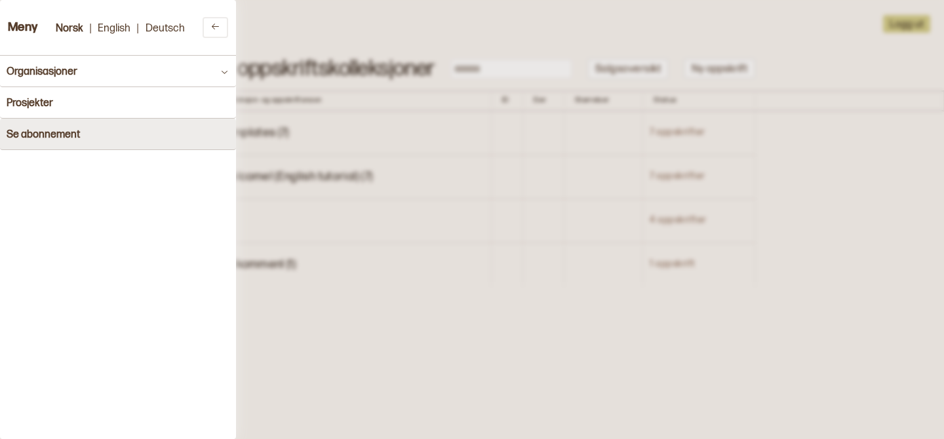
click at [37, 125] on button "Se abonnement" at bounding box center [118, 134] width 236 height 31
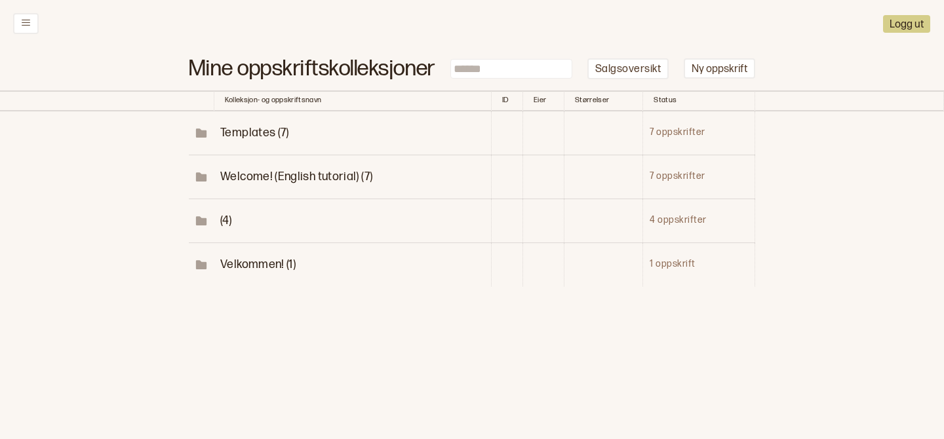
click at [256, 256] on td "Velkommen! (1)" at bounding box center [352, 265] width 277 height 44
click at [239, 269] on span "Velkommen! (1)" at bounding box center [257, 265] width 75 height 14
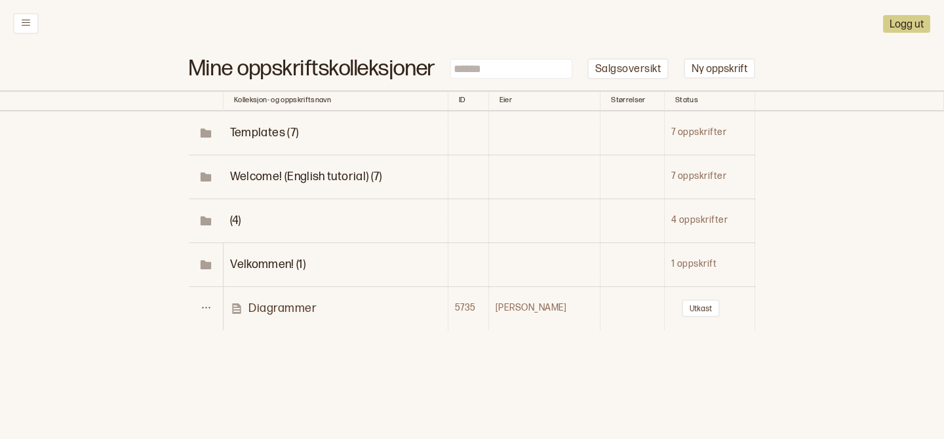
click at [255, 301] on p "Diagrammer" at bounding box center [283, 308] width 68 height 15
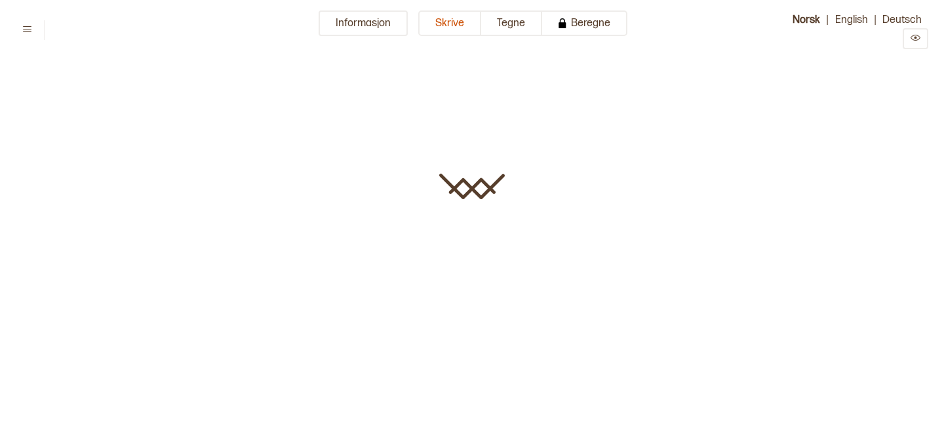
type input "**********"
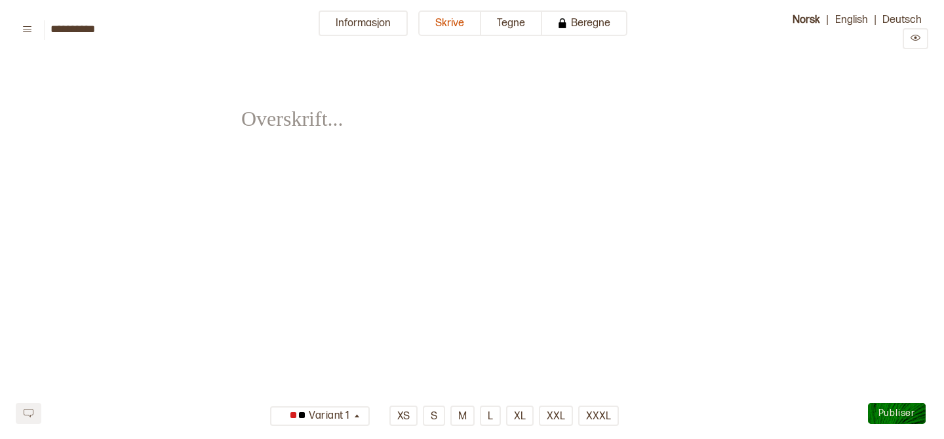
click at [69, 25] on input "**********" at bounding box center [116, 29] width 131 height 12
click at [22, 29] on icon at bounding box center [27, 29] width 10 height 10
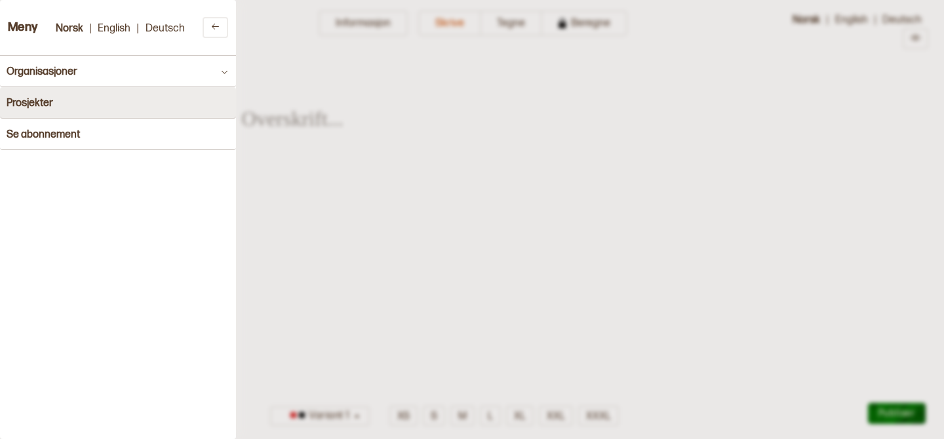
click at [51, 110] on button "Prosjekter" at bounding box center [118, 102] width 236 height 31
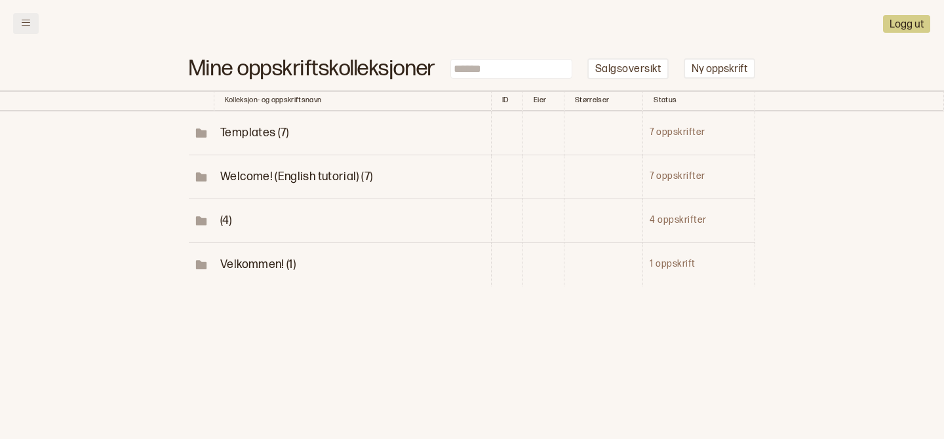
click at [21, 23] on icon at bounding box center [26, 23] width 10 height 10
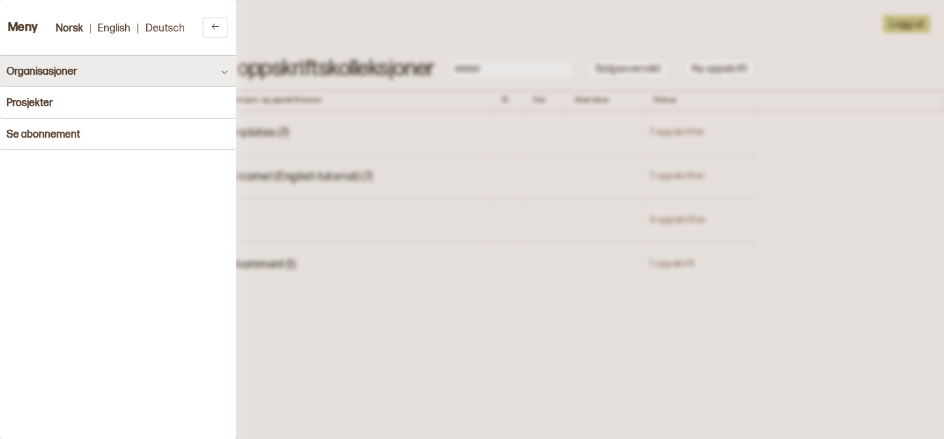
click at [129, 80] on button "Organisasjoner" at bounding box center [118, 71] width 236 height 31
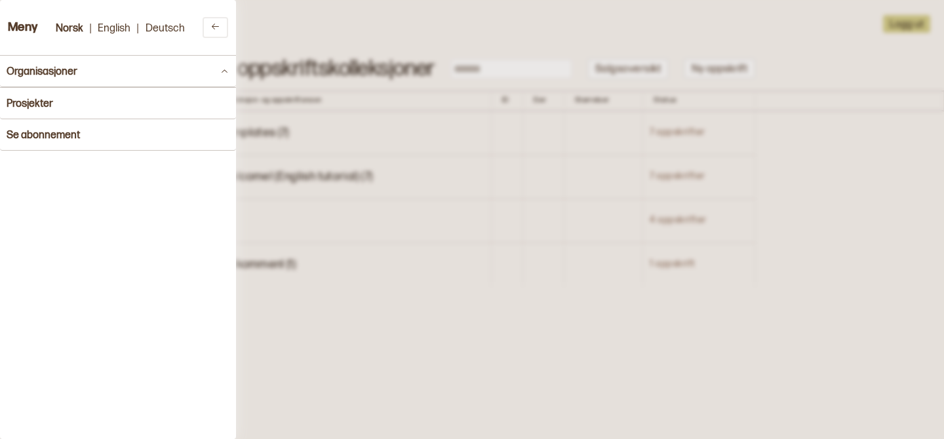
click at [623, 44] on div at bounding box center [472, 219] width 944 height 439
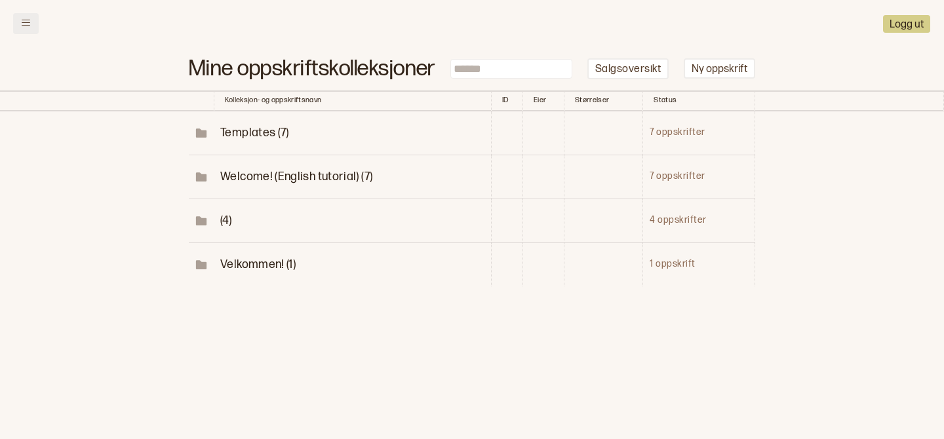
click at [24, 20] on icon at bounding box center [26, 23] width 10 height 10
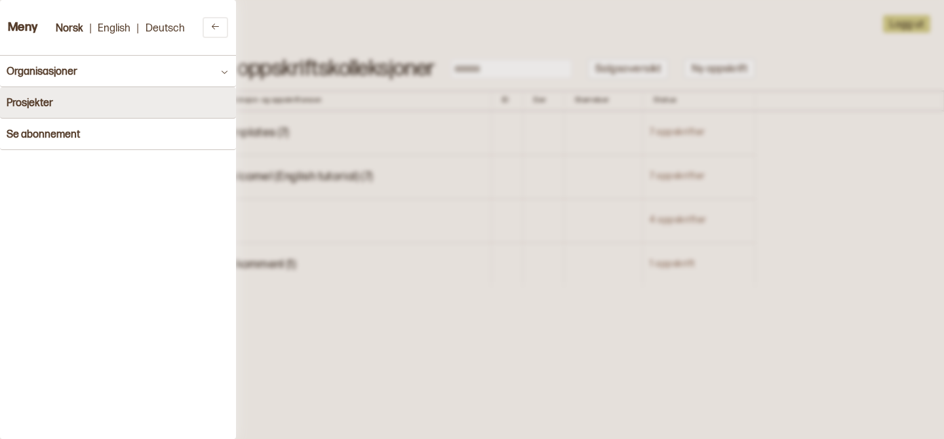
click at [38, 101] on h4 "Prosjekter" at bounding box center [30, 103] width 47 height 12
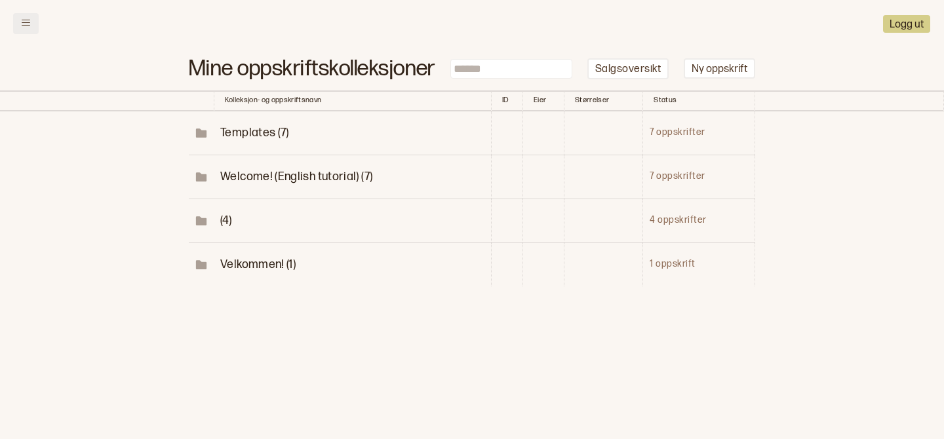
click at [21, 23] on icon at bounding box center [26, 23] width 10 height 10
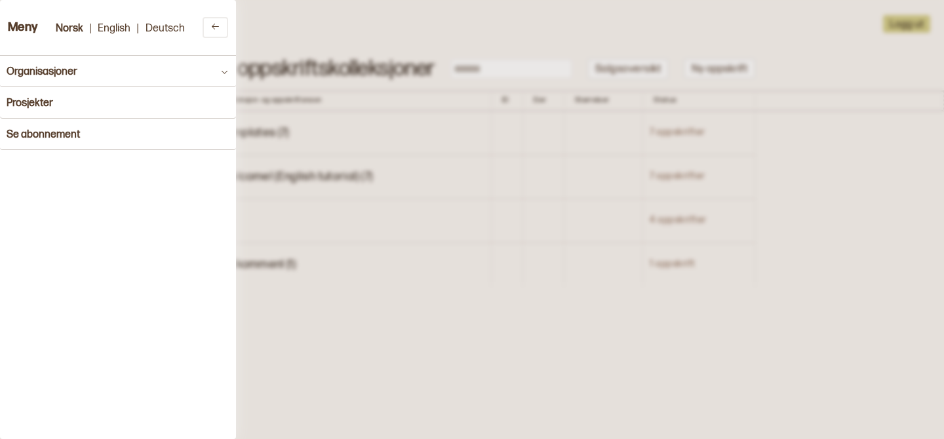
click at [22, 32] on h3 "Meny" at bounding box center [23, 28] width 30 height 14
click at [111, 25] on button "English" at bounding box center [114, 28] width 46 height 18
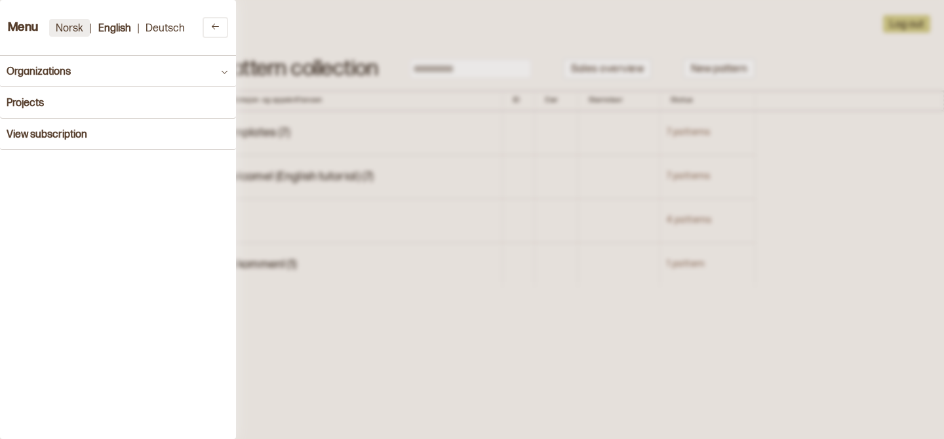
click at [63, 24] on button "Norsk" at bounding box center [69, 28] width 41 height 18
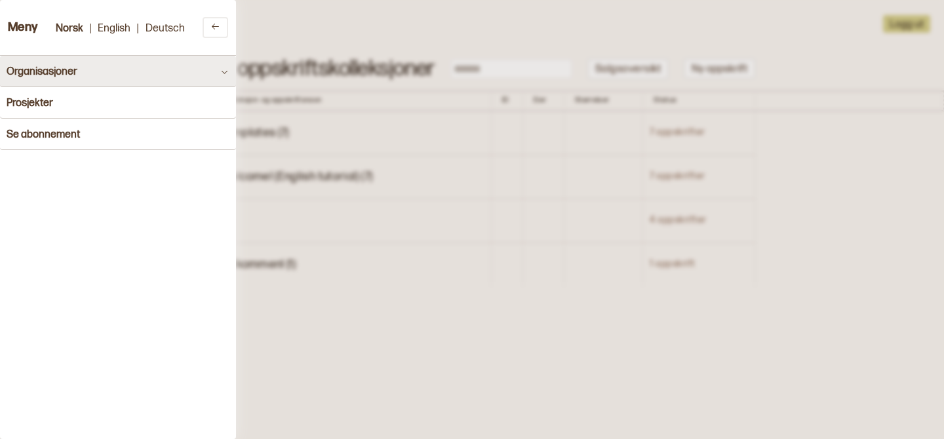
click at [50, 67] on h4 "Organisasjoner" at bounding box center [42, 72] width 71 height 12
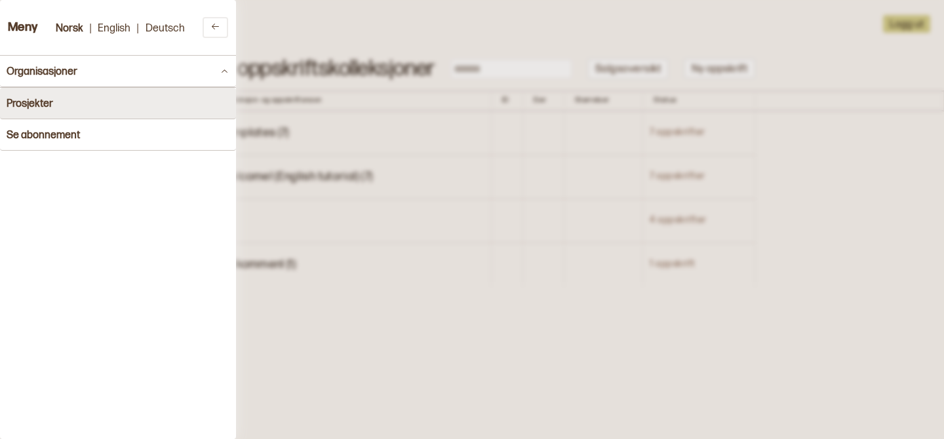
click at [47, 95] on button "Prosjekter" at bounding box center [118, 103] width 236 height 31
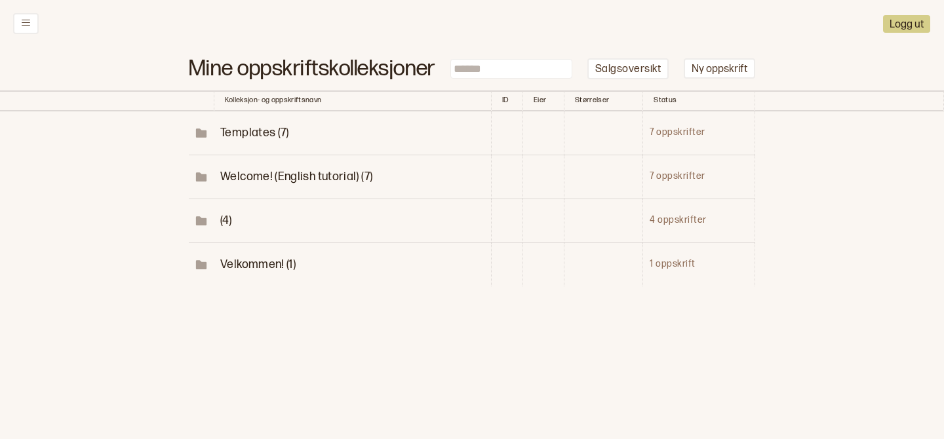
click at [245, 216] on td "(4)" at bounding box center [352, 221] width 277 height 44
click at [230, 216] on span "(4)" at bounding box center [225, 221] width 11 height 14
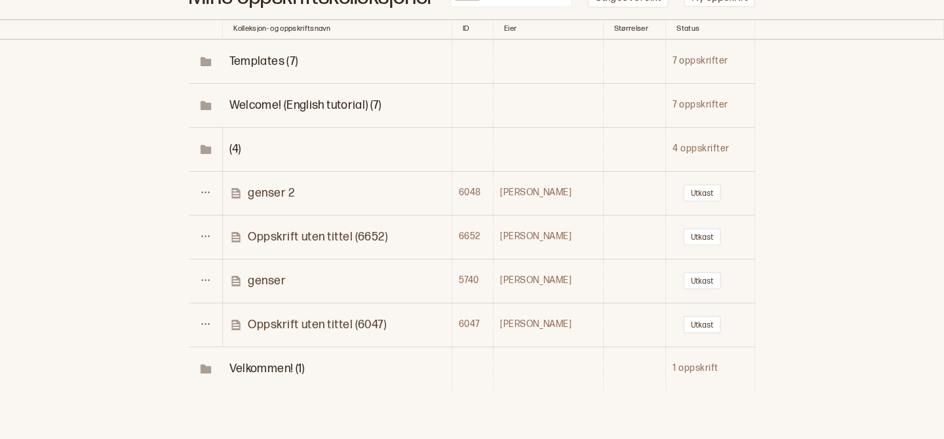
scroll to position [76, 0]
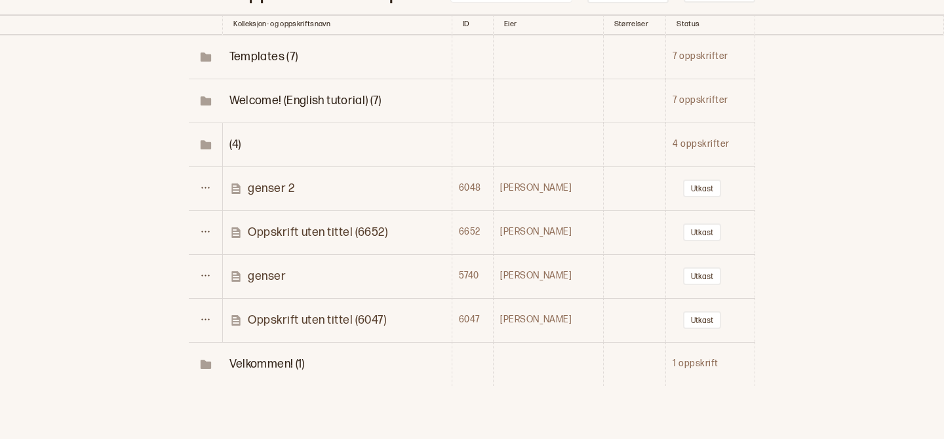
click at [258, 367] on span "Velkommen! (1)" at bounding box center [267, 364] width 75 height 14
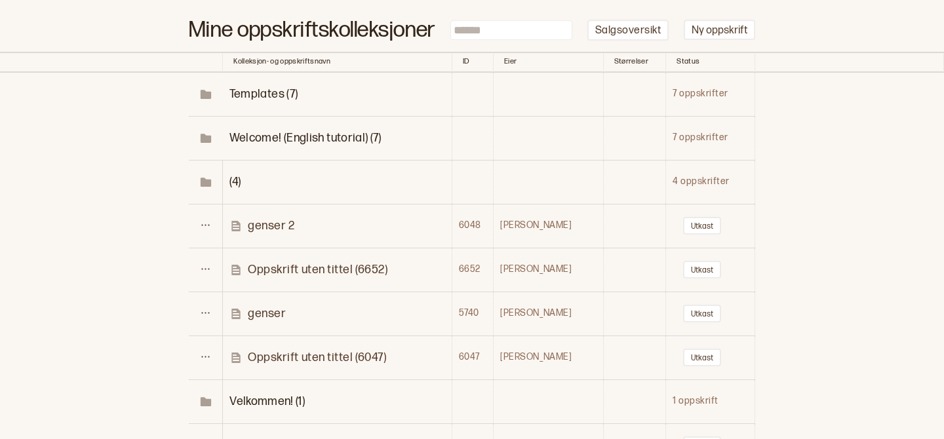
scroll to position [26, 0]
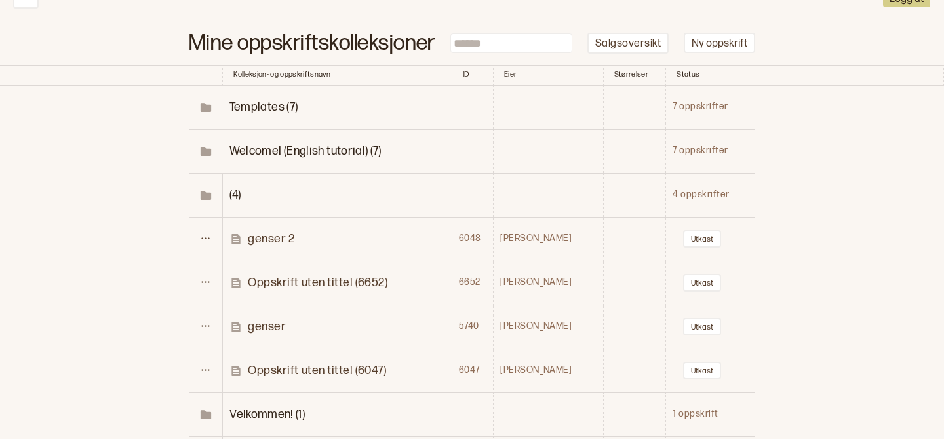
click at [275, 150] on span "Welcome! (English tutorial) (7)" at bounding box center [306, 151] width 152 height 14
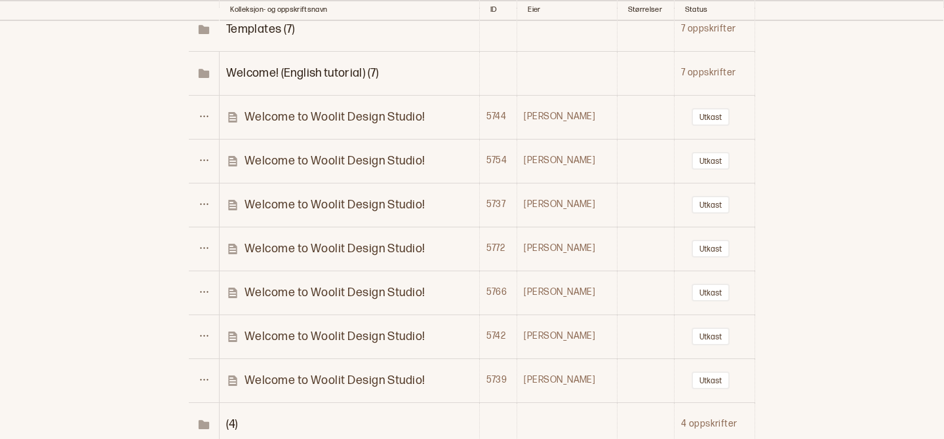
scroll to position [0, 0]
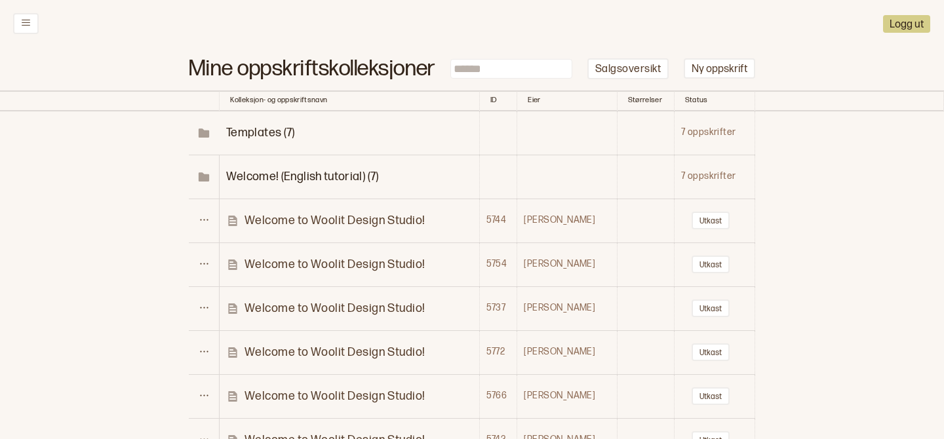
click at [270, 139] on span "Templates (7)" at bounding box center [260, 133] width 69 height 14
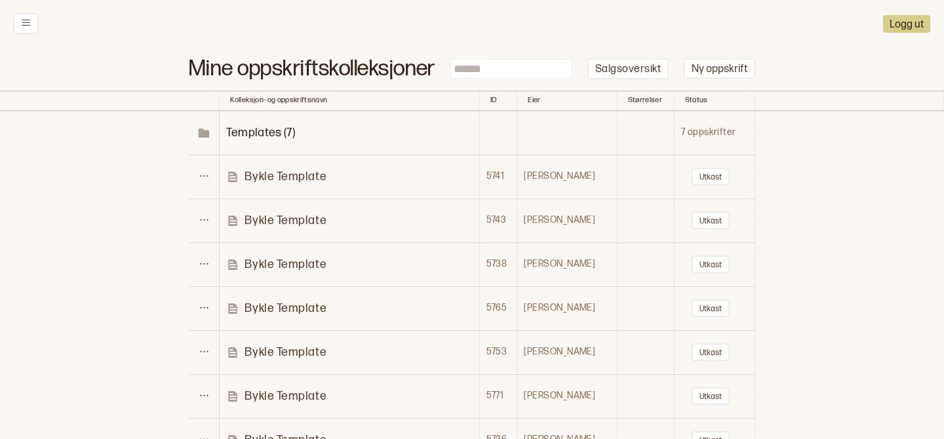
click at [273, 171] on p "Bykle Template" at bounding box center [286, 176] width 82 height 15
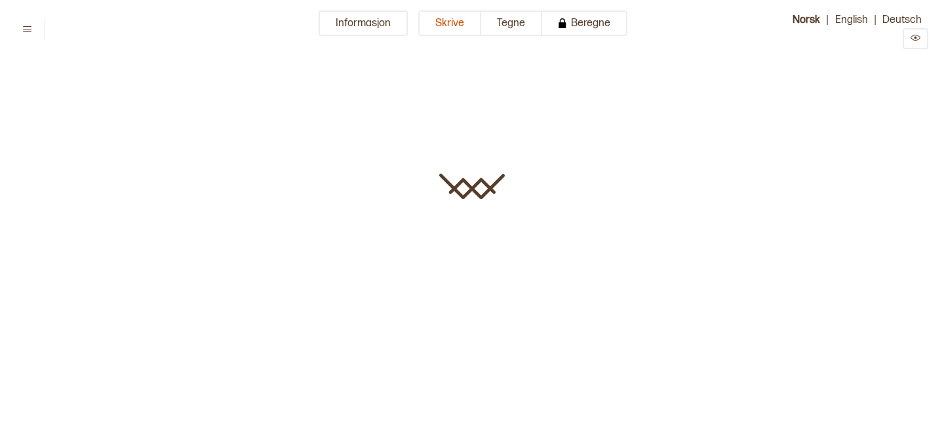
type input "**********"
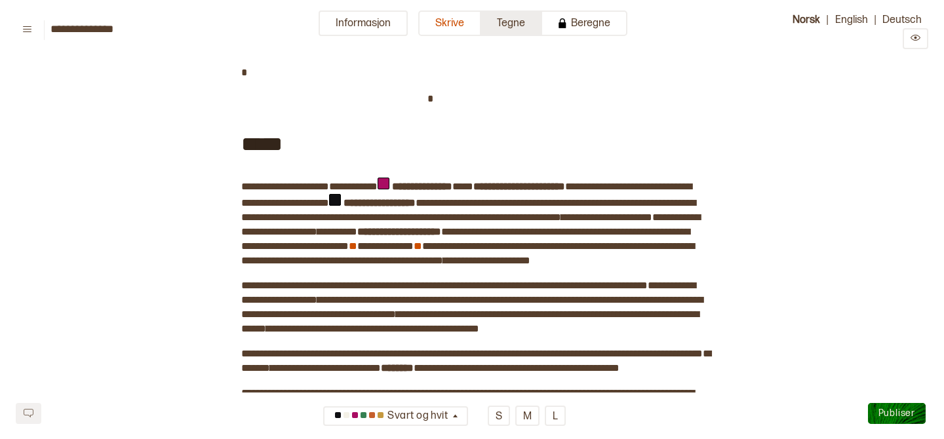
click at [510, 20] on button "Tegne" at bounding box center [511, 23] width 61 height 26
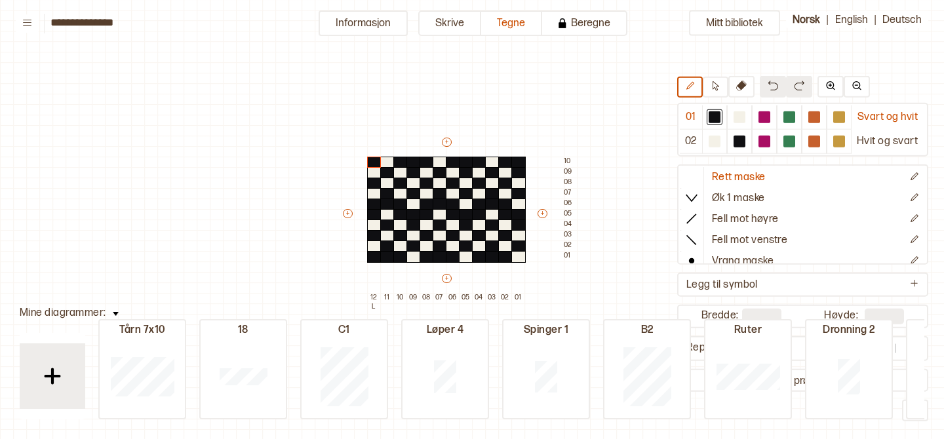
scroll to position [42, 13]
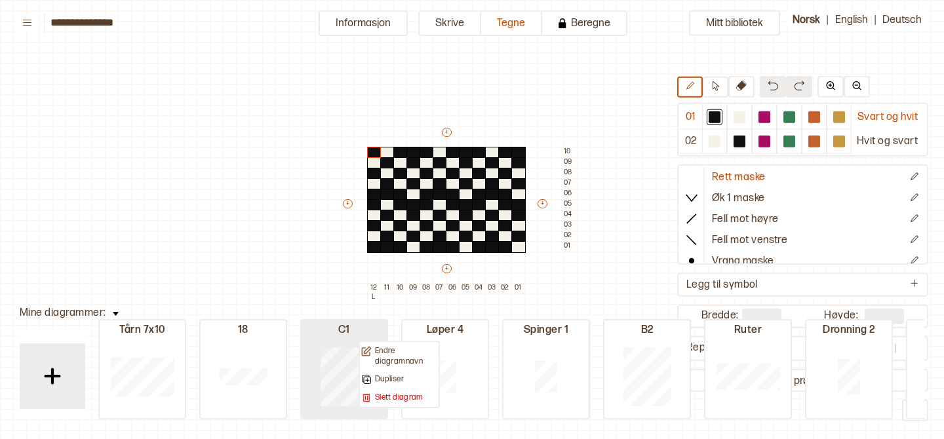
type input "**"
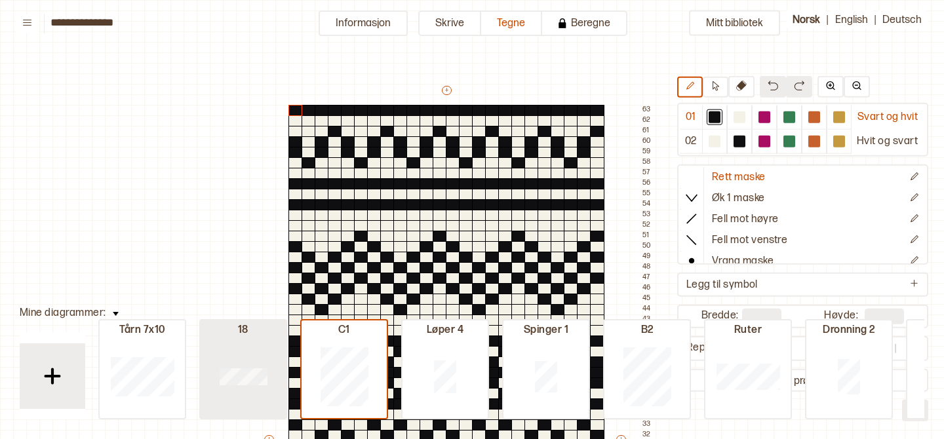
type input "**"
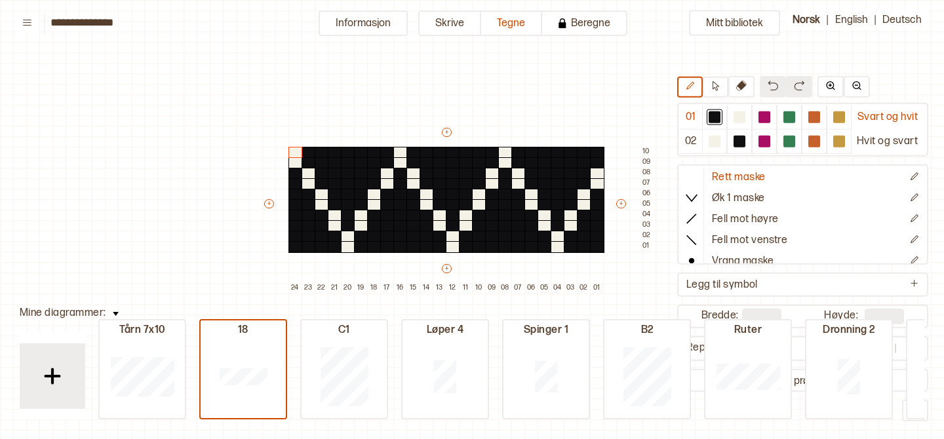
type input "**"
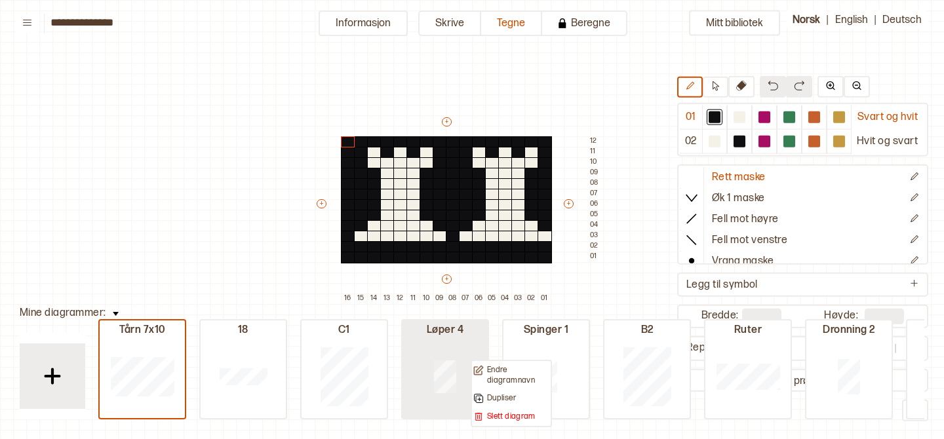
click at [415, 360] on div at bounding box center [445, 376] width 85 height 84
type input "**"
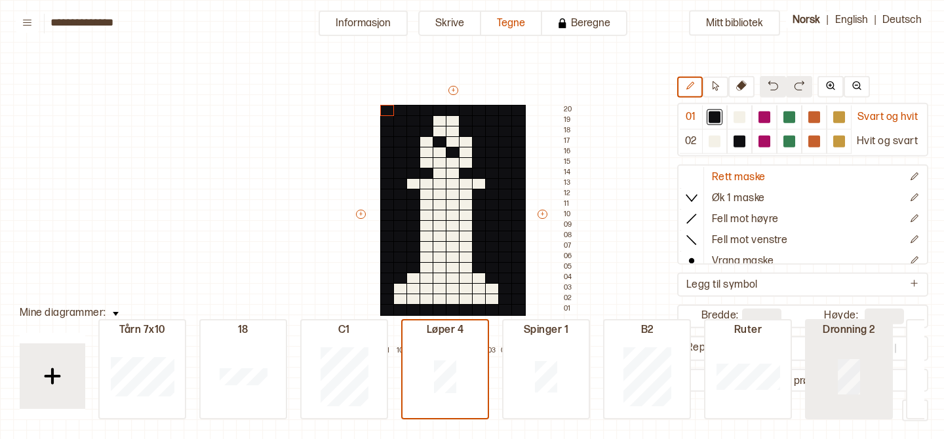
click at [819, 354] on div at bounding box center [849, 376] width 85 height 84
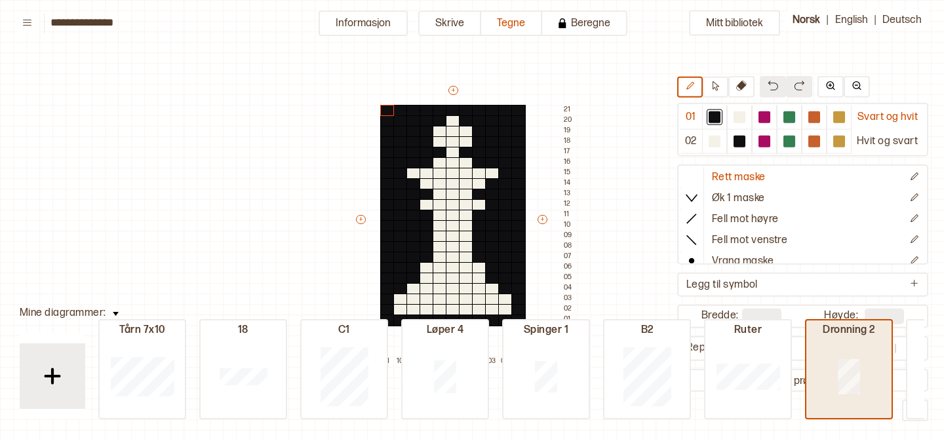
type input "**"
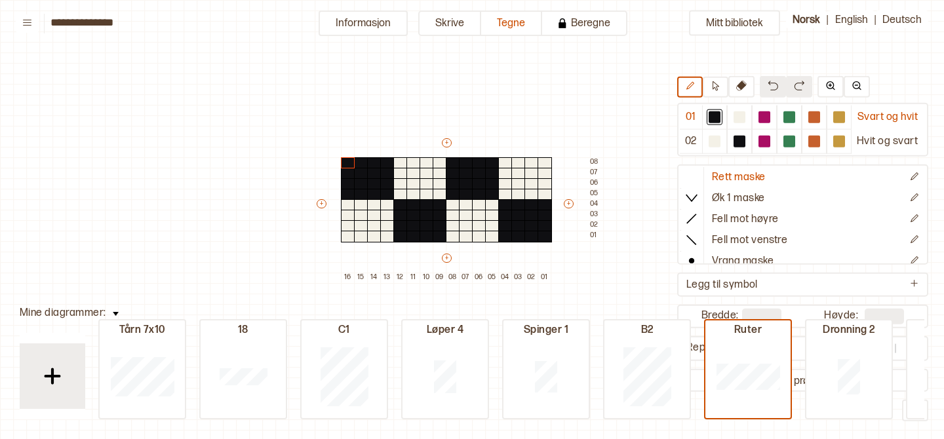
type input "**"
type input "*"
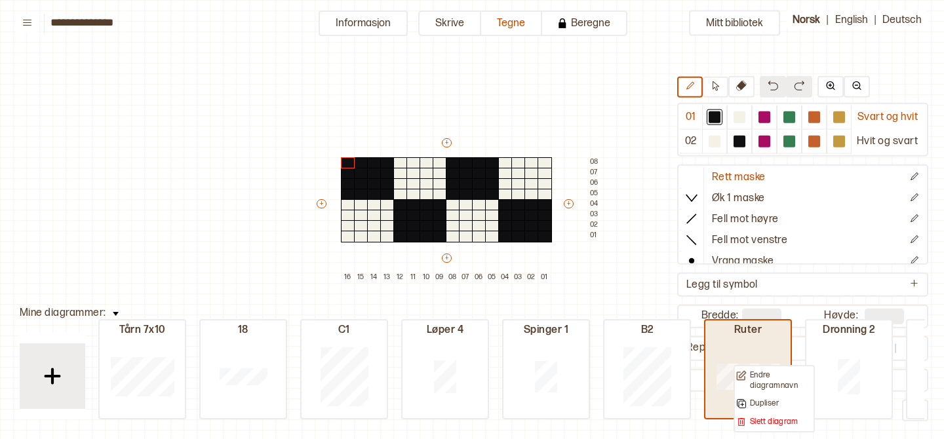
click at [712, 368] on div at bounding box center [748, 376] width 85 height 84
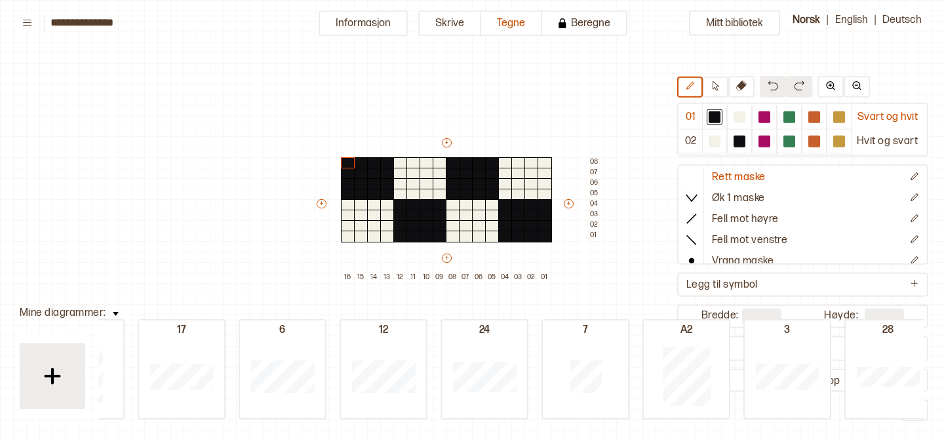
scroll to position [0, 1481]
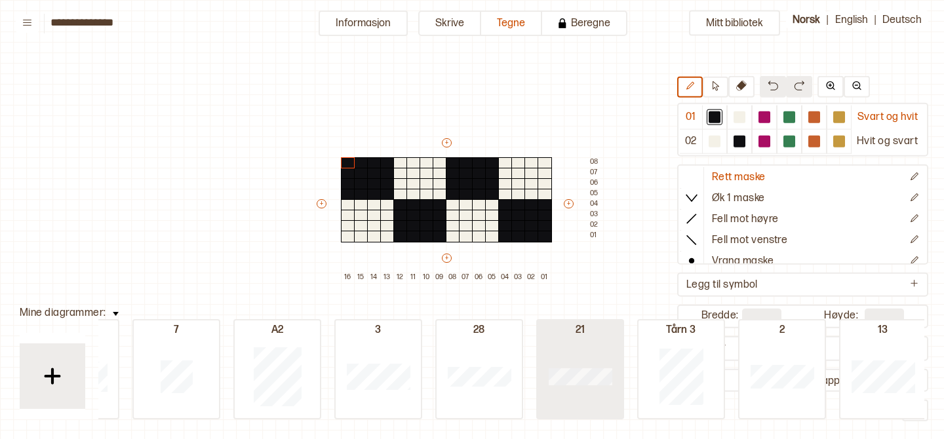
click at [576, 363] on div at bounding box center [580, 376] width 85 height 84
type input "**"
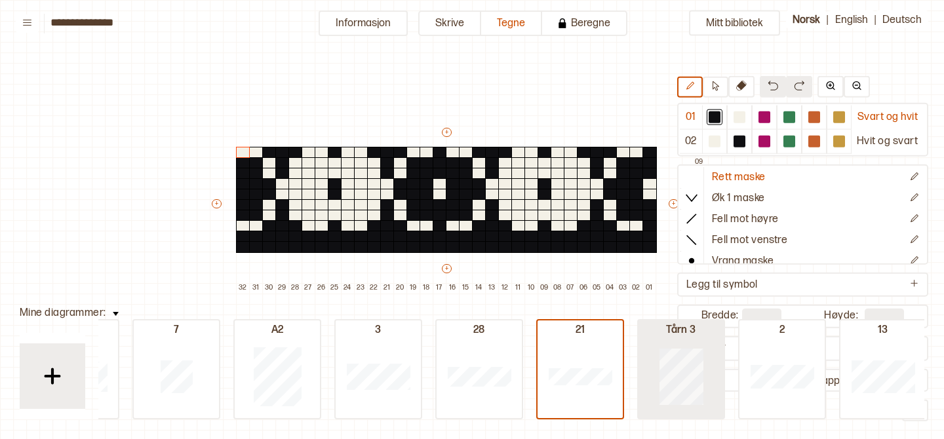
type input "**"
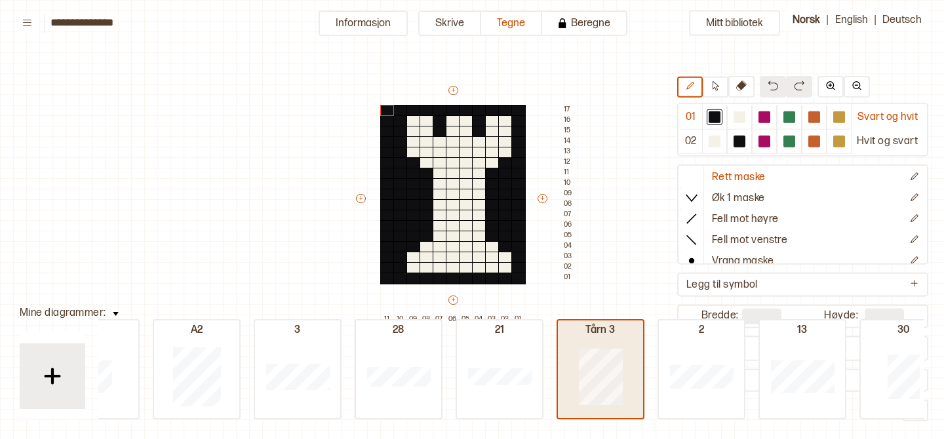
scroll to position [0, 1705]
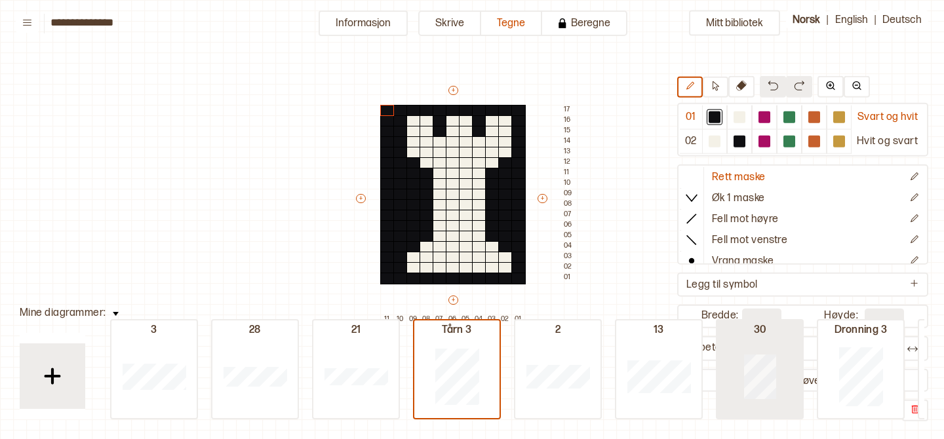
click at [719, 382] on div at bounding box center [760, 376] width 85 height 84
type input "**"
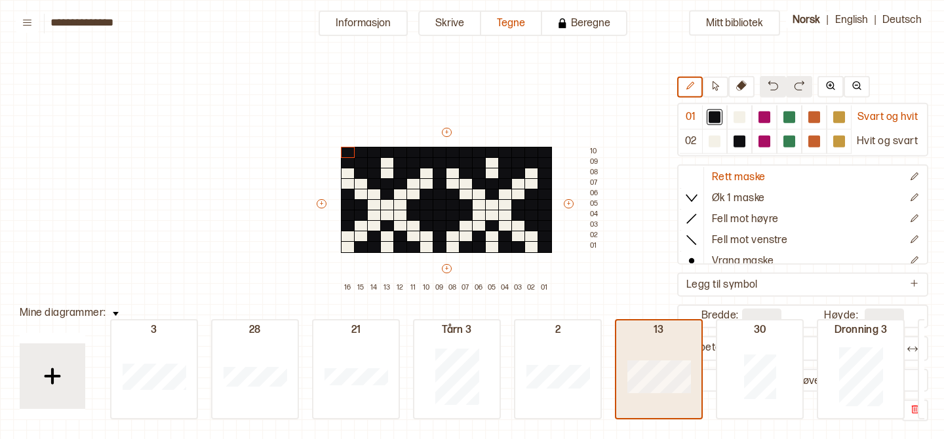
type input "**"
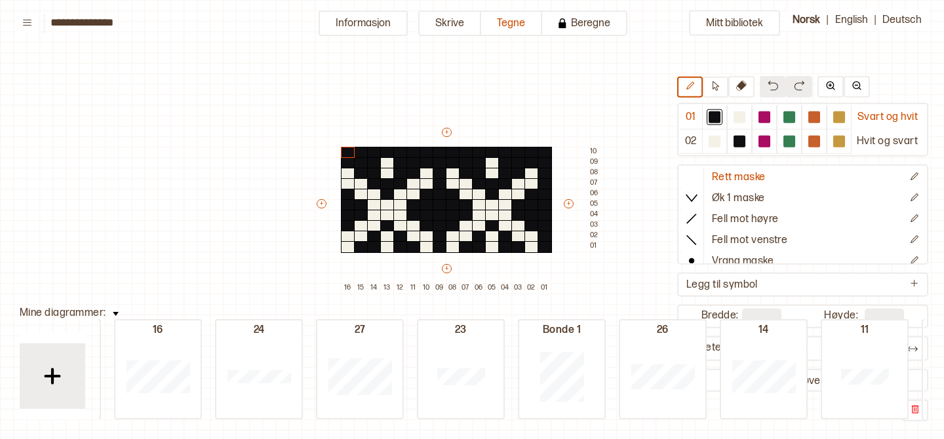
type input "**"
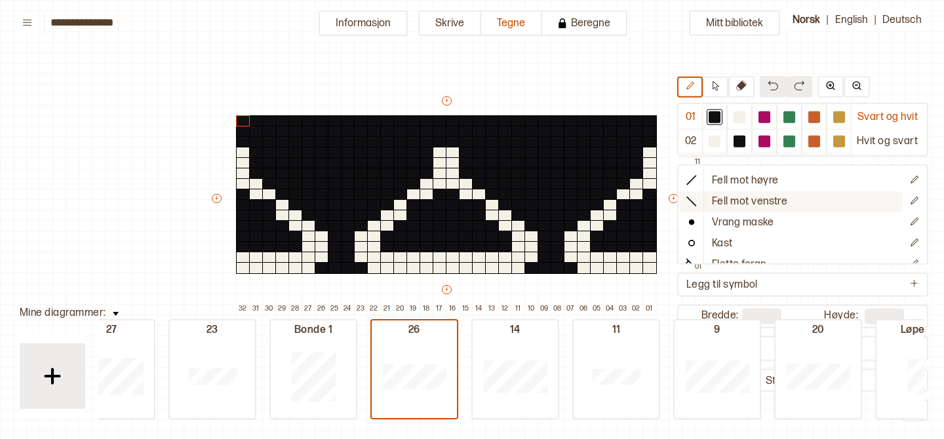
scroll to position [73, 0]
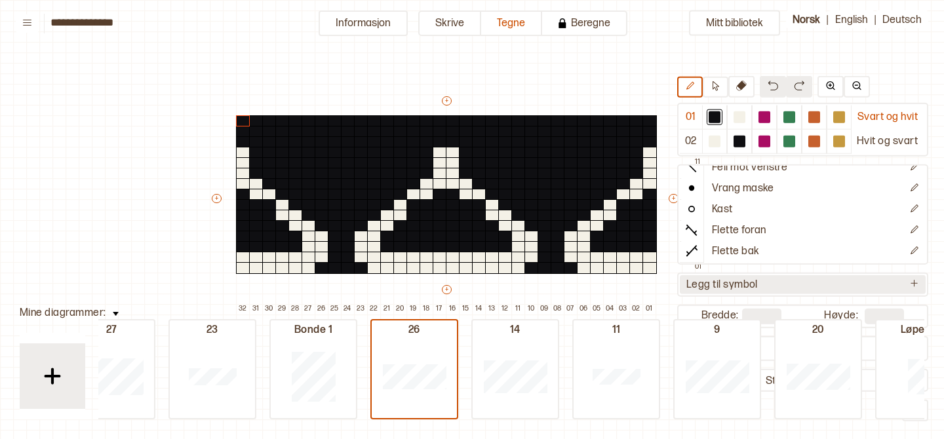
click at [843, 281] on button "Legg til symbol" at bounding box center [803, 284] width 246 height 19
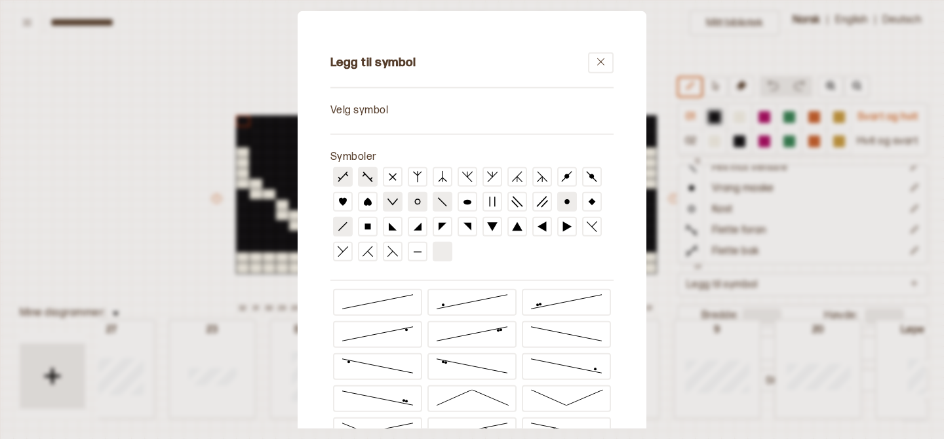
scroll to position [127, 0]
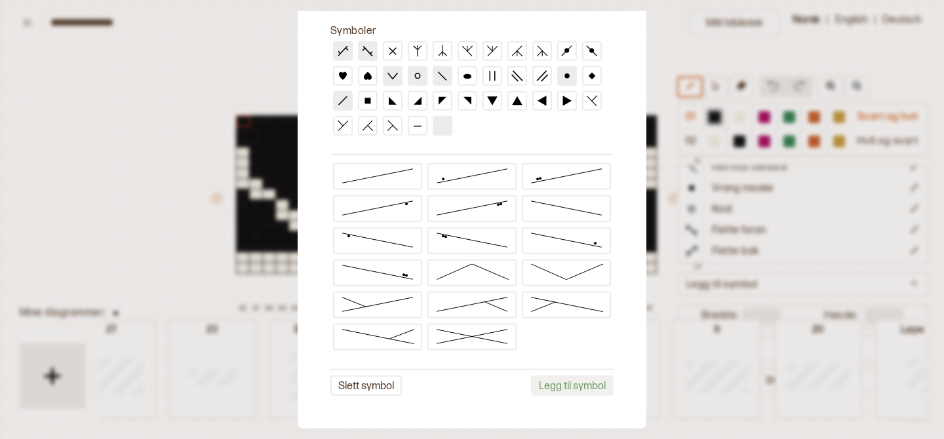
click at [702, 41] on div at bounding box center [472, 219] width 944 height 439
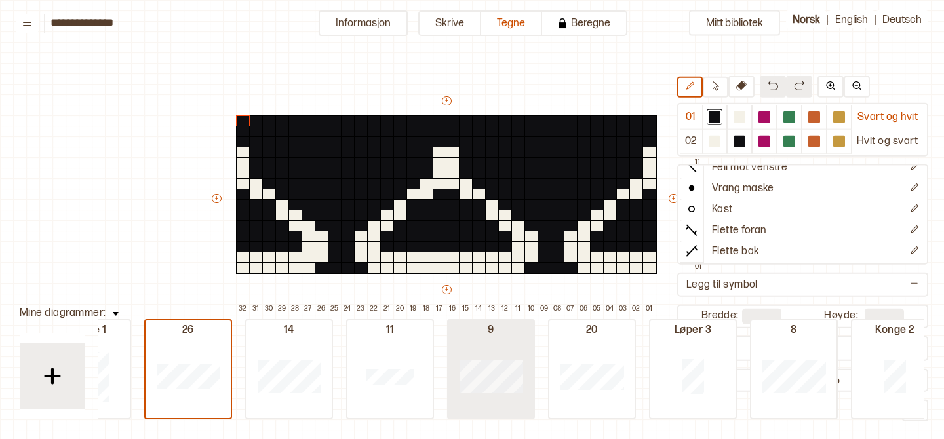
scroll to position [0, 3508]
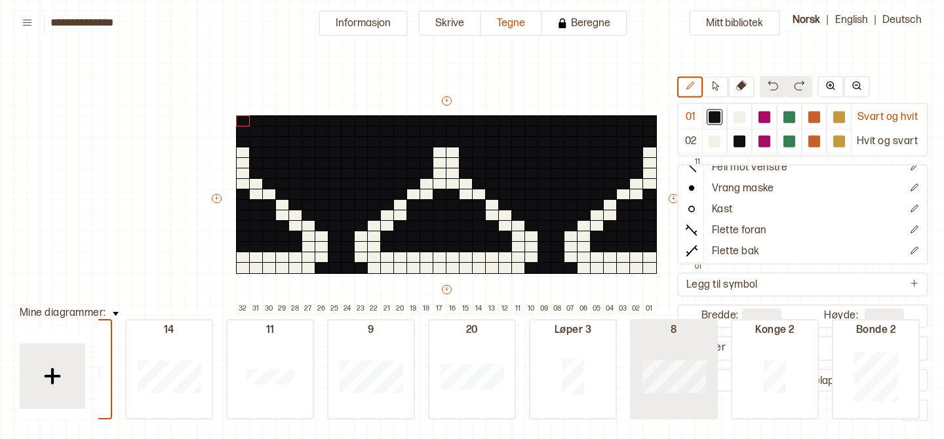
type input "**"
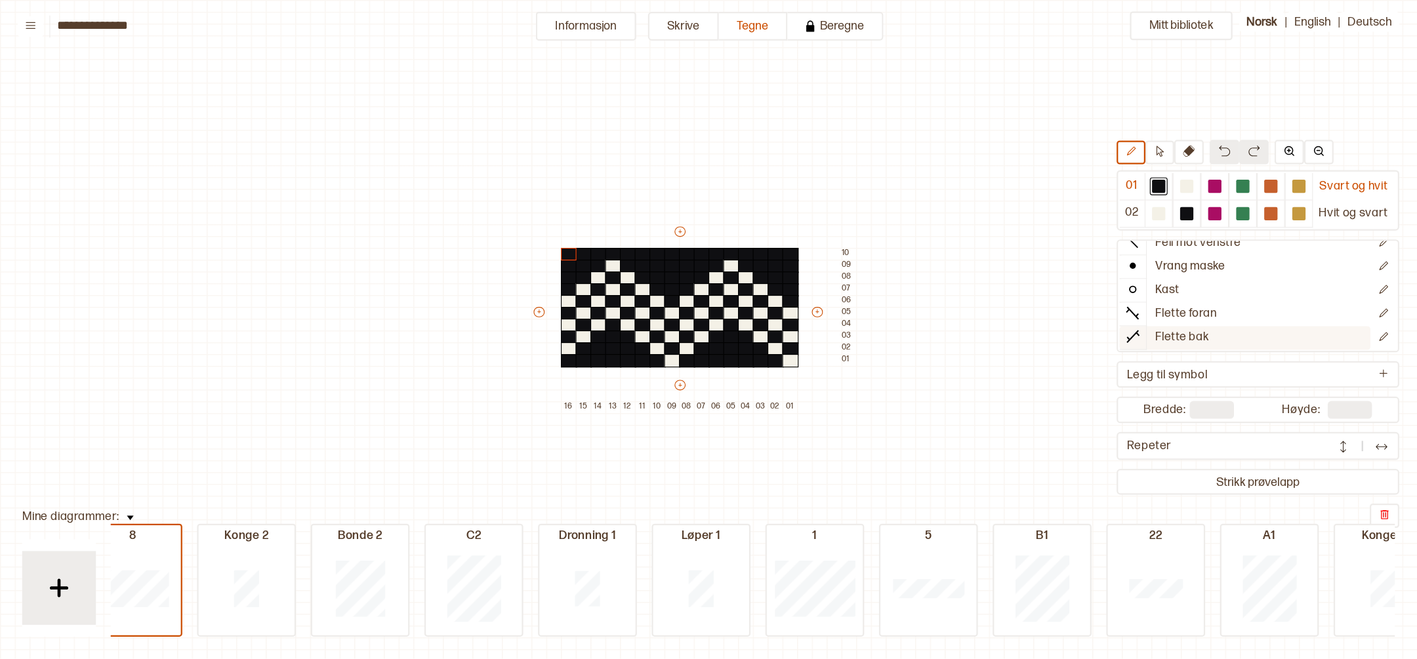
scroll to position [0, 4006]
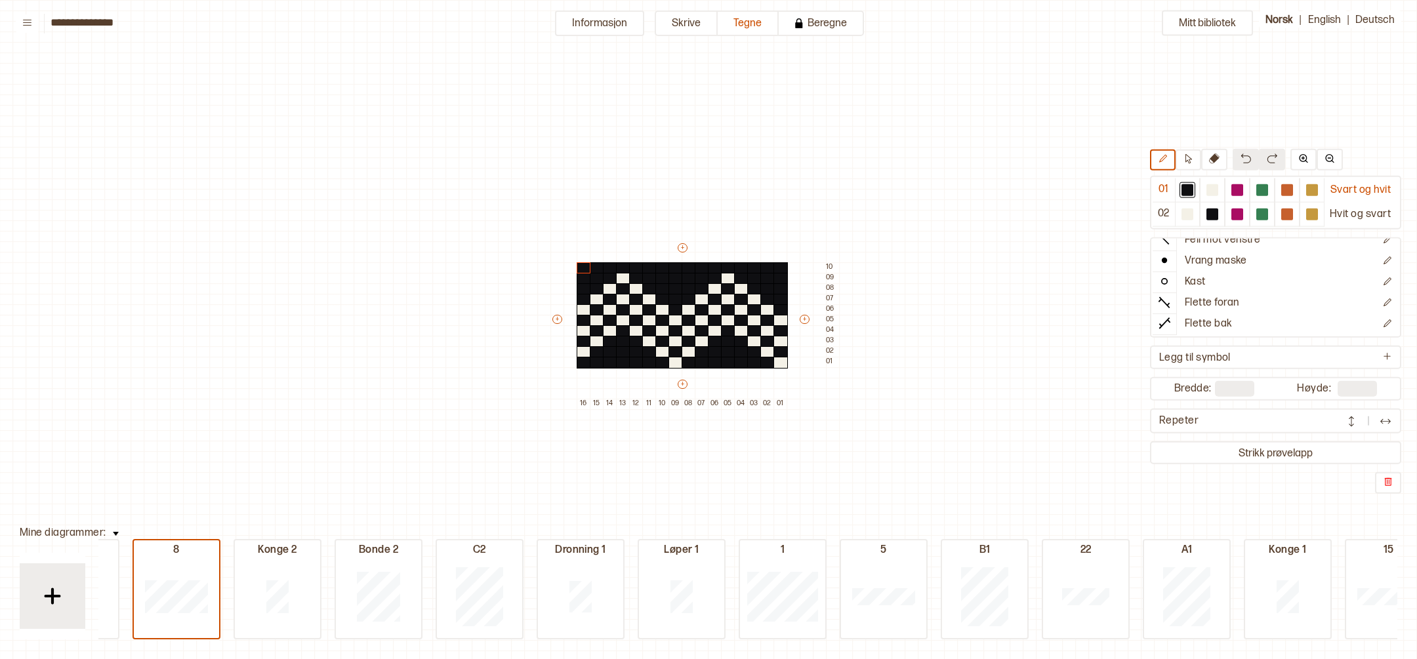
click at [944, 439] on div "Strikk prøvelapp" at bounding box center [1275, 452] width 251 height 23
click at [944, 439] on button "Strikk prøvelapp" at bounding box center [1275, 453] width 246 height 18
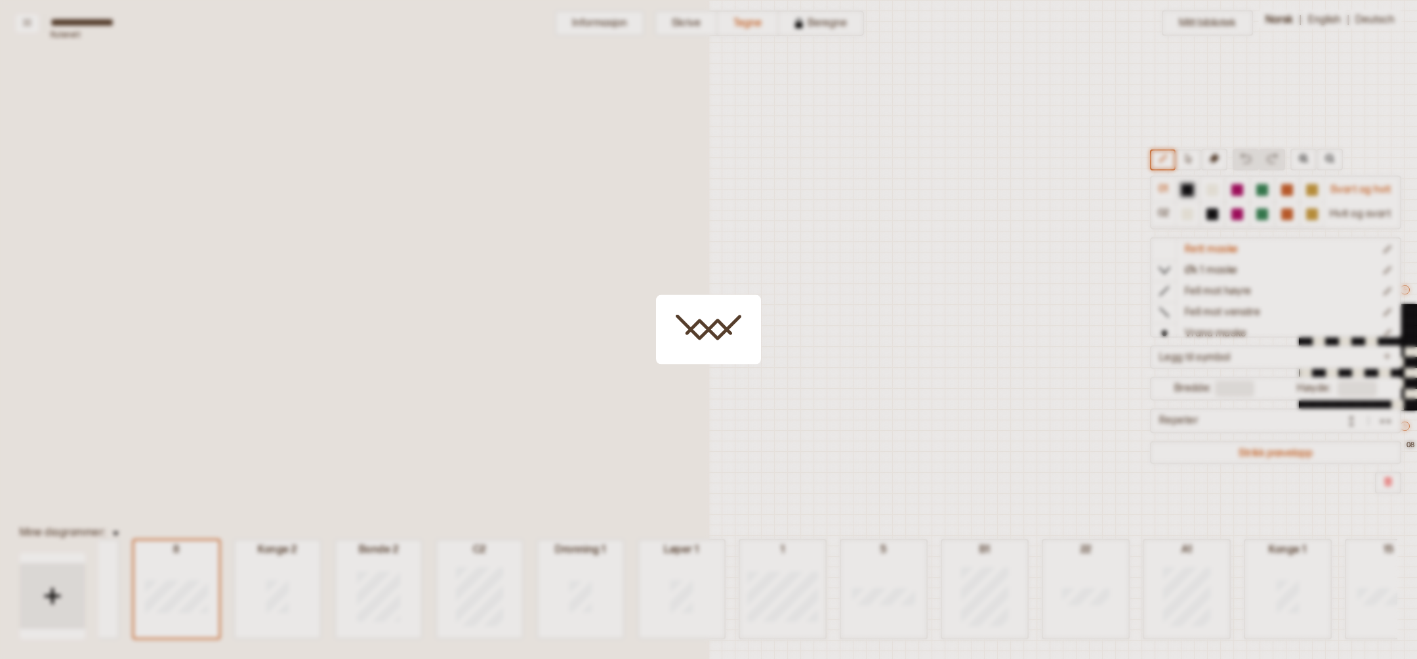
scroll to position [37, 498]
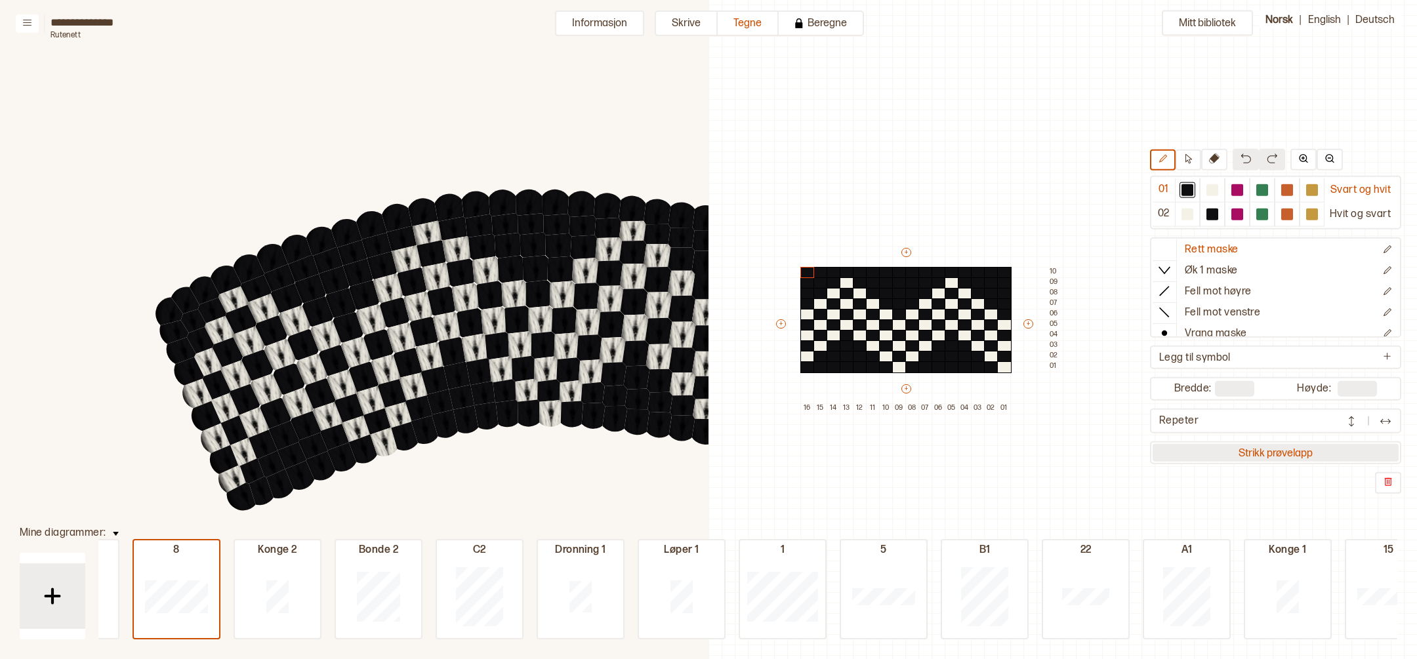
click at [944, 439] on button "Strikk prøvelapp" at bounding box center [1275, 453] width 246 height 18
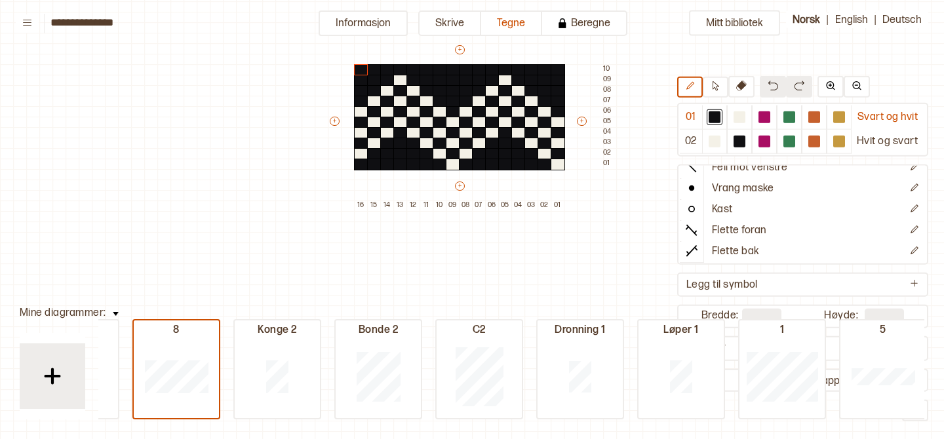
scroll to position [218, 0]
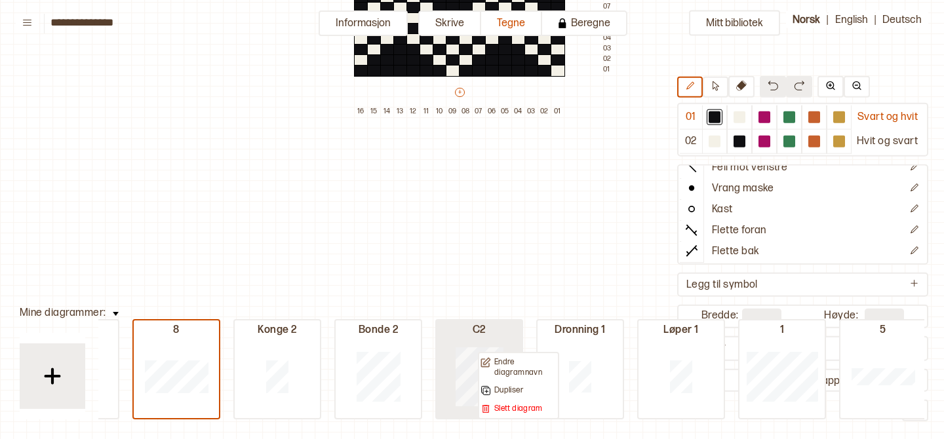
click at [443, 376] on div at bounding box center [479, 376] width 85 height 84
type input "**"
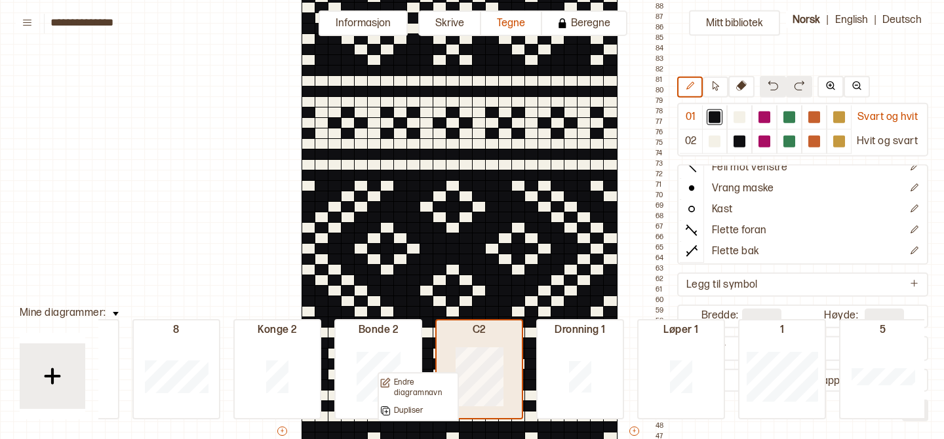
click at [514, 361] on div at bounding box center [479, 376] width 85 height 84
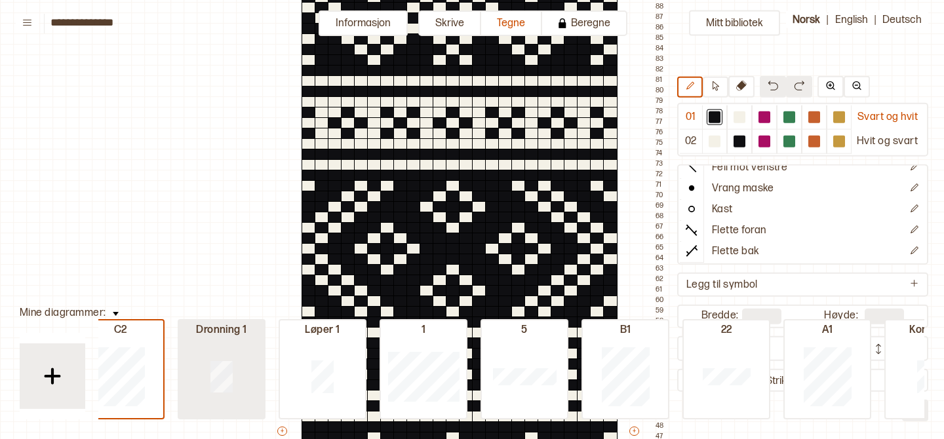
scroll to position [0, 4514]
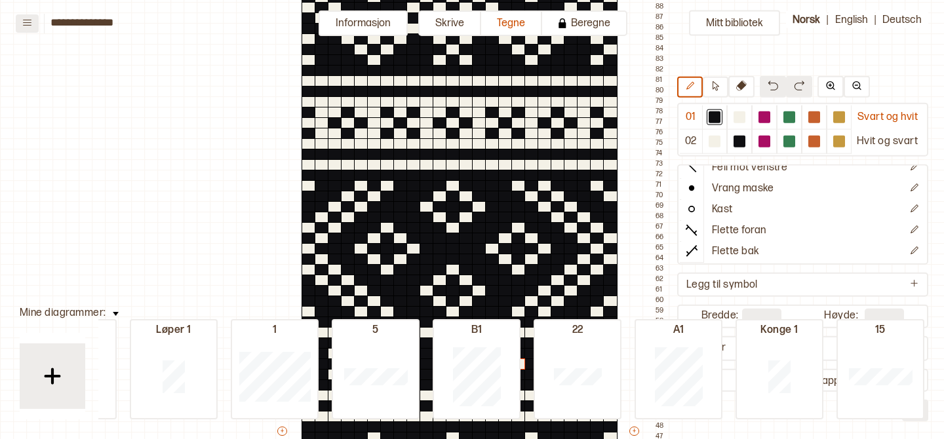
click at [23, 18] on icon at bounding box center [27, 23] width 10 height 10
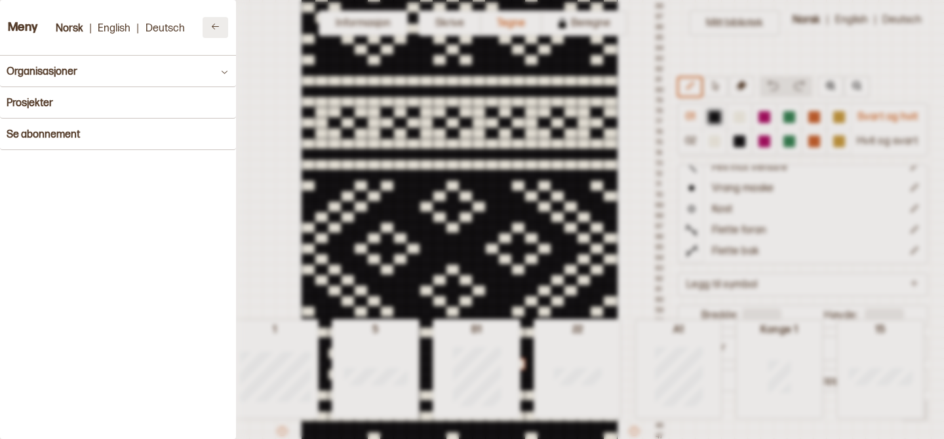
click at [223, 25] on button at bounding box center [216, 27] width 26 height 21
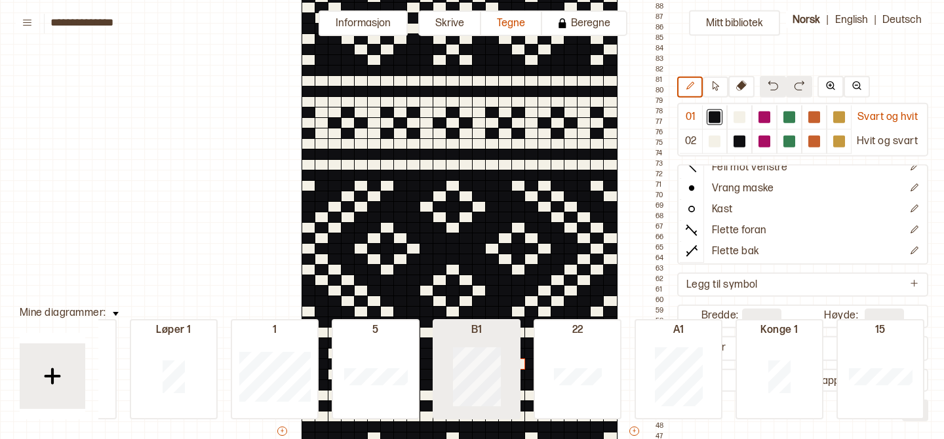
click at [437, 356] on div at bounding box center [476, 376] width 85 height 84
type input "**"
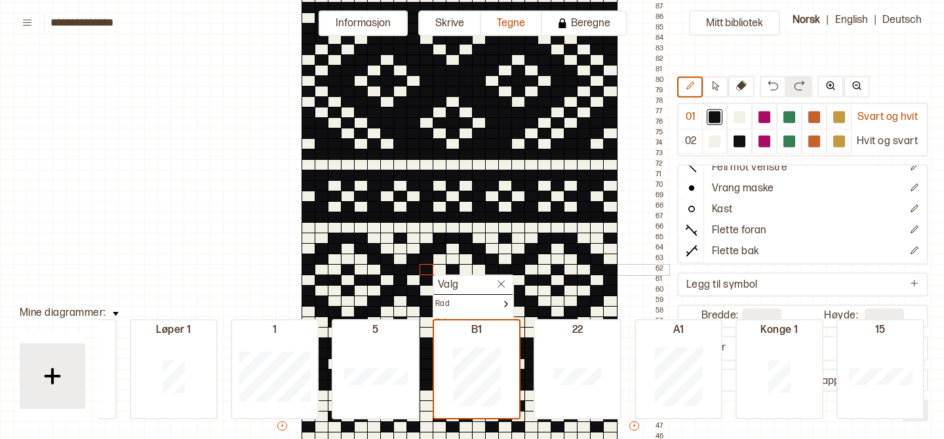
click at [424, 249] on div at bounding box center [427, 249] width 14 height 12
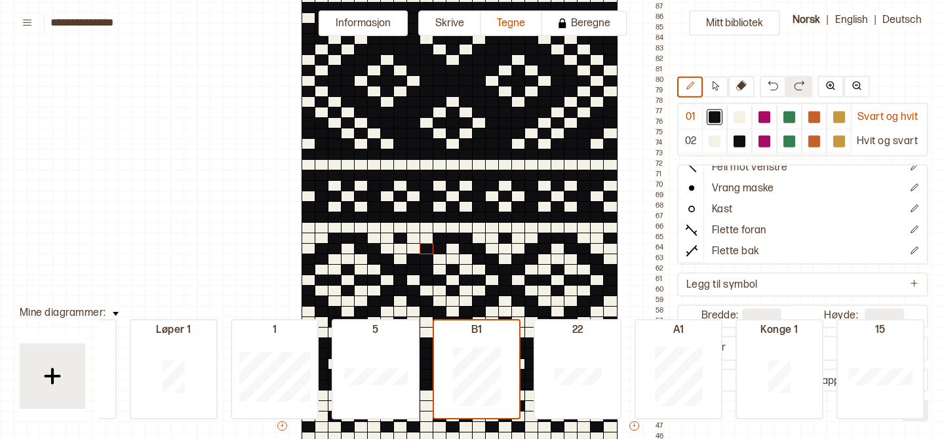
click at [139, 260] on div "Mitt bibliotek 01 Svart og hvit 02 Hvit og svart Rett maske Øk 1 maske Fell mot…" at bounding box center [944, 221] width 1889 height 879
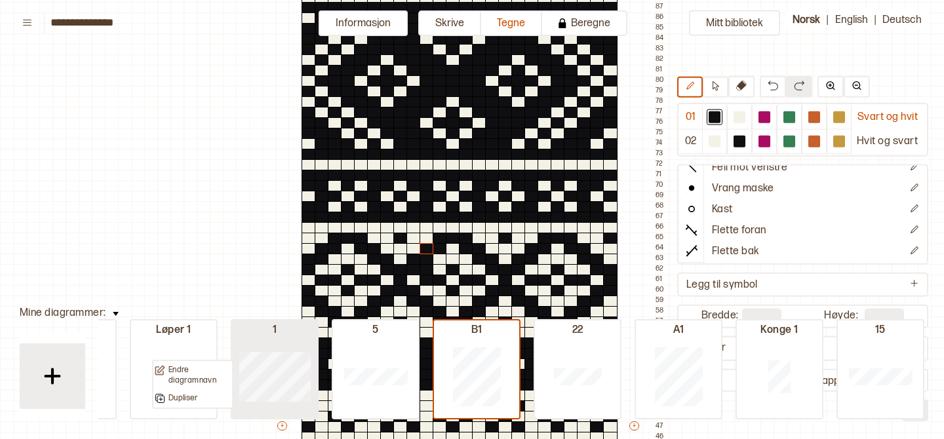
click at [285, 347] on div at bounding box center [274, 376] width 85 height 84
type input "**"
